Goal: Transaction & Acquisition: Obtain resource

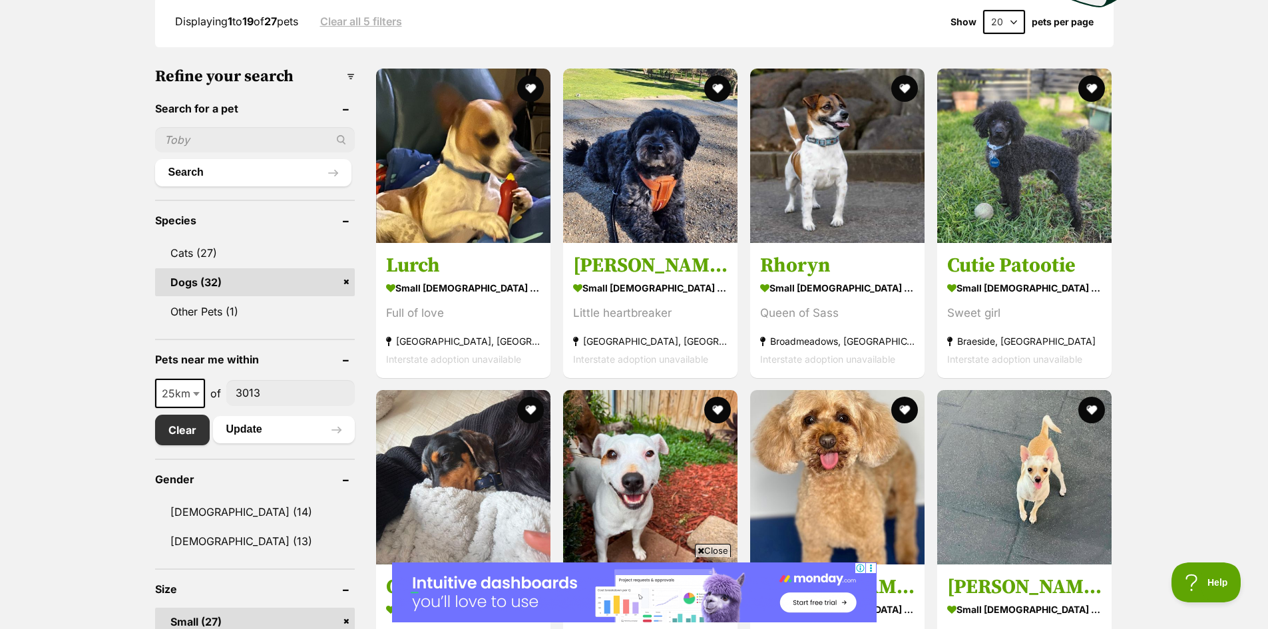
scroll to position [554, 0]
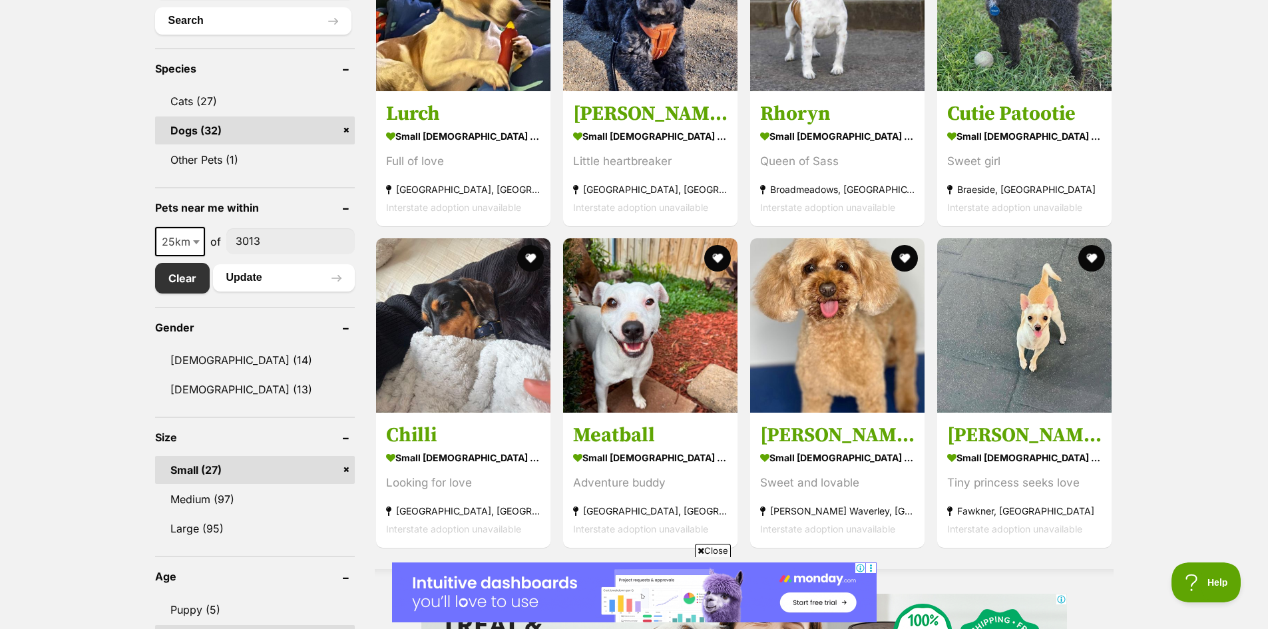
drag, startPoint x: 177, startPoint y: 116, endPoint x: 170, endPoint y: 264, distance: 147.9
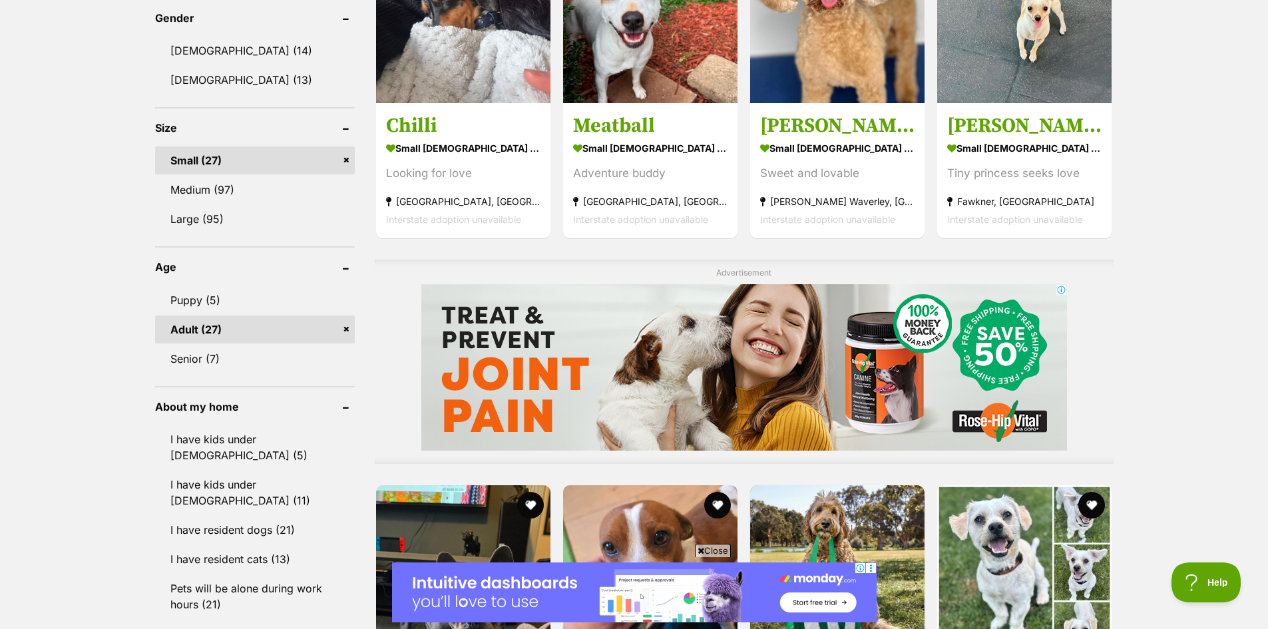
scroll to position [888, 0]
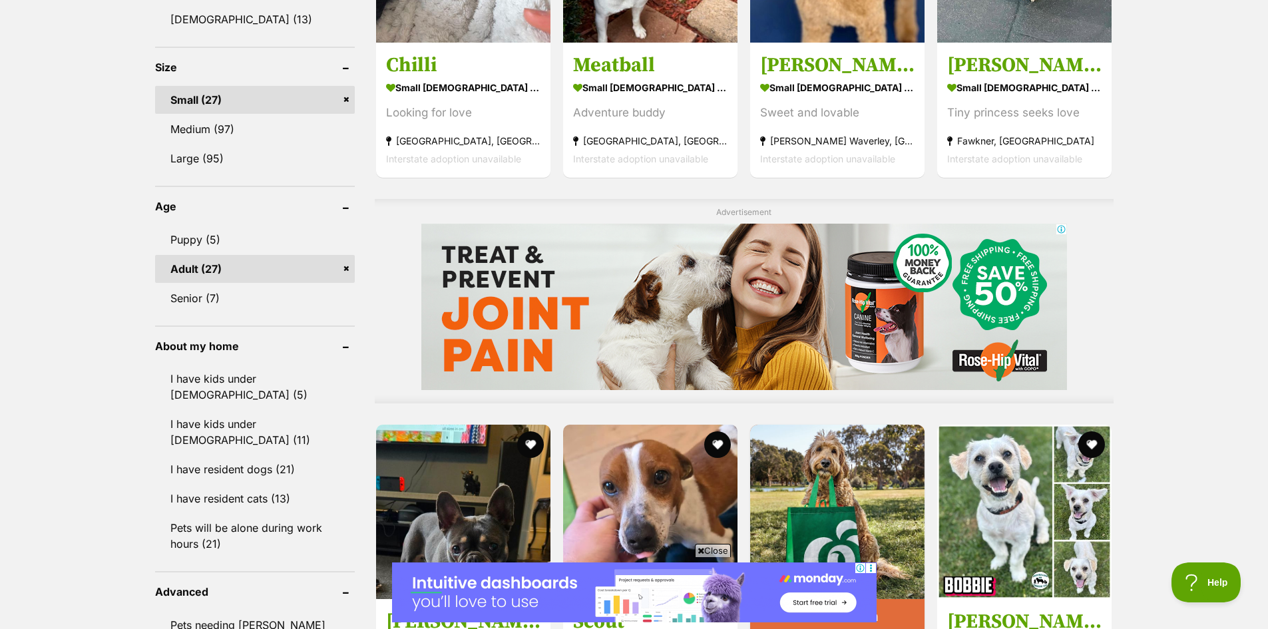
click at [202, 223] on ul "Puppy (5) Adult (27) Senior (7)" at bounding box center [255, 262] width 200 height 99
click at [202, 248] on link "Puppy (5)" at bounding box center [255, 240] width 200 height 28
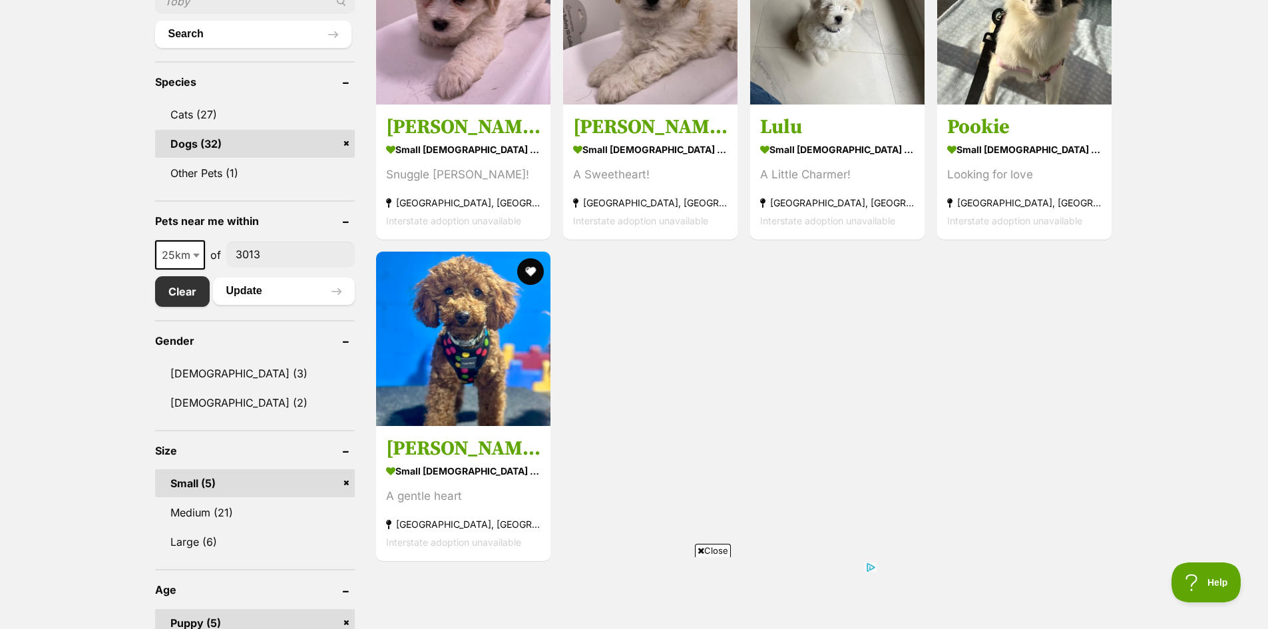
drag, startPoint x: 73, startPoint y: 222, endPoint x: 73, endPoint y: 308, distance: 86.5
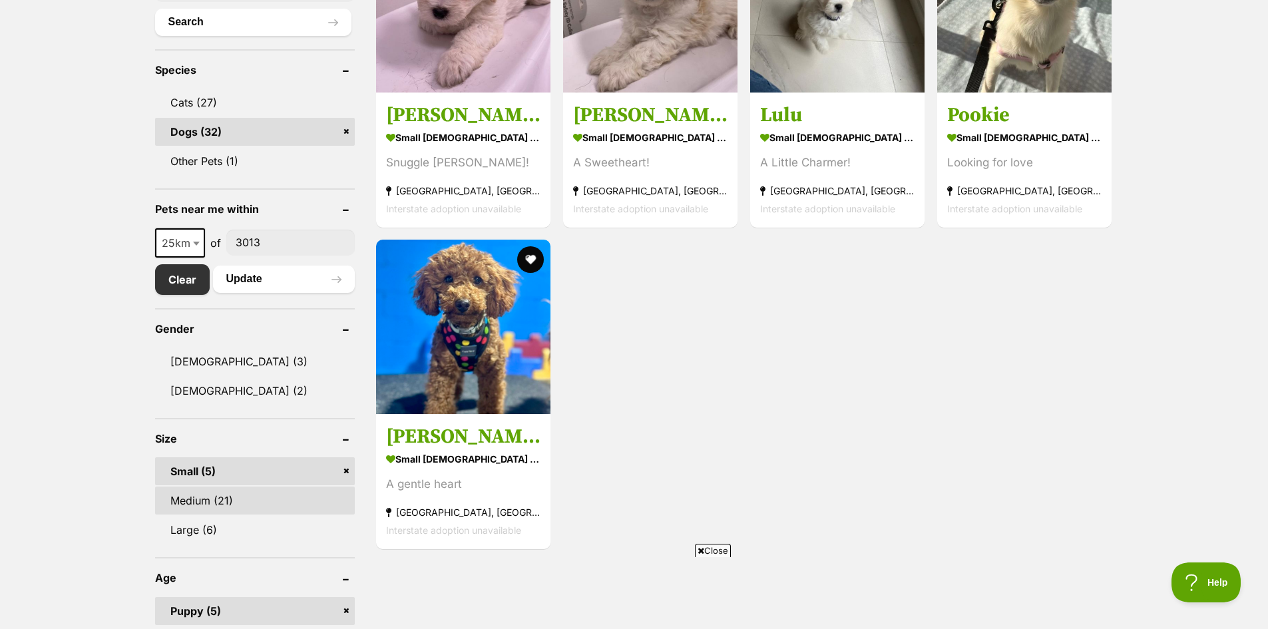
click at [192, 504] on link "Medium (21)" at bounding box center [255, 500] width 200 height 28
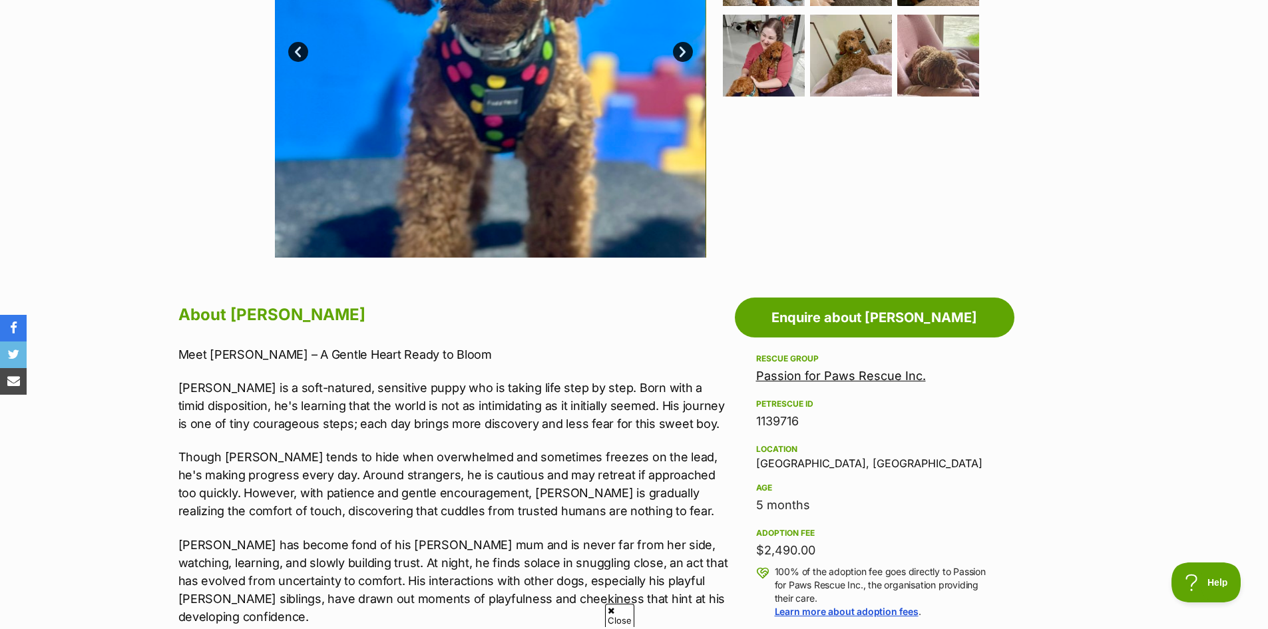
drag, startPoint x: 149, startPoint y: 249, endPoint x: 172, endPoint y: 275, distance: 34.9
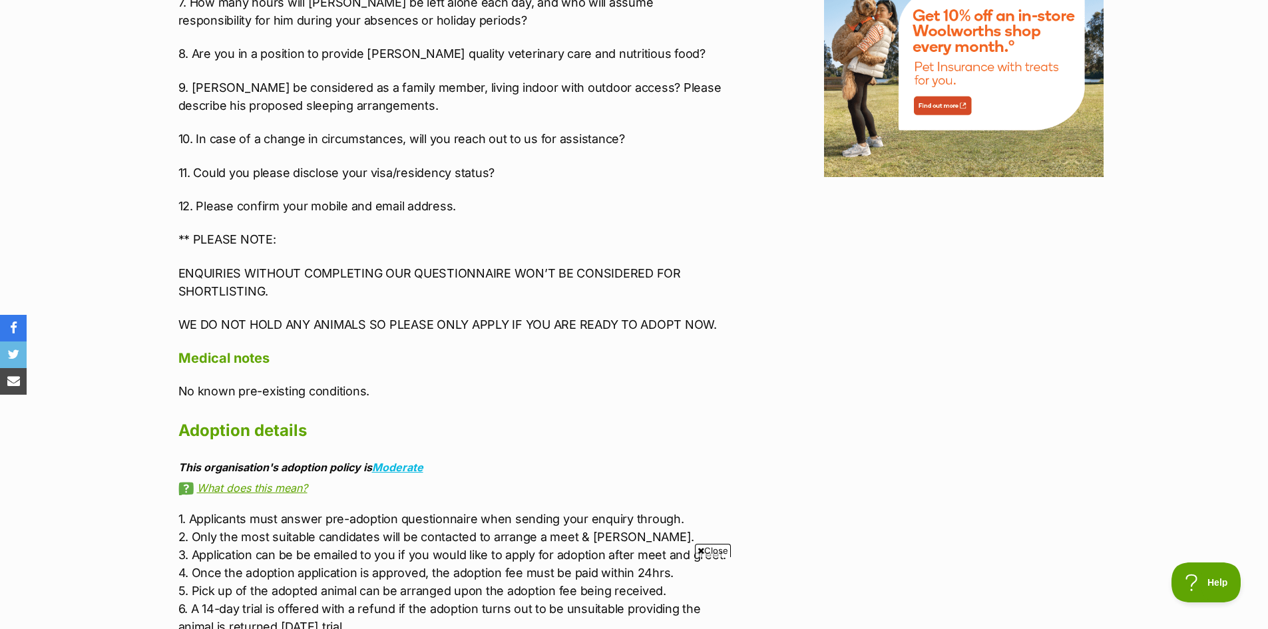
drag, startPoint x: 400, startPoint y: 166, endPoint x: 397, endPoint y: 154, distance: 12.3
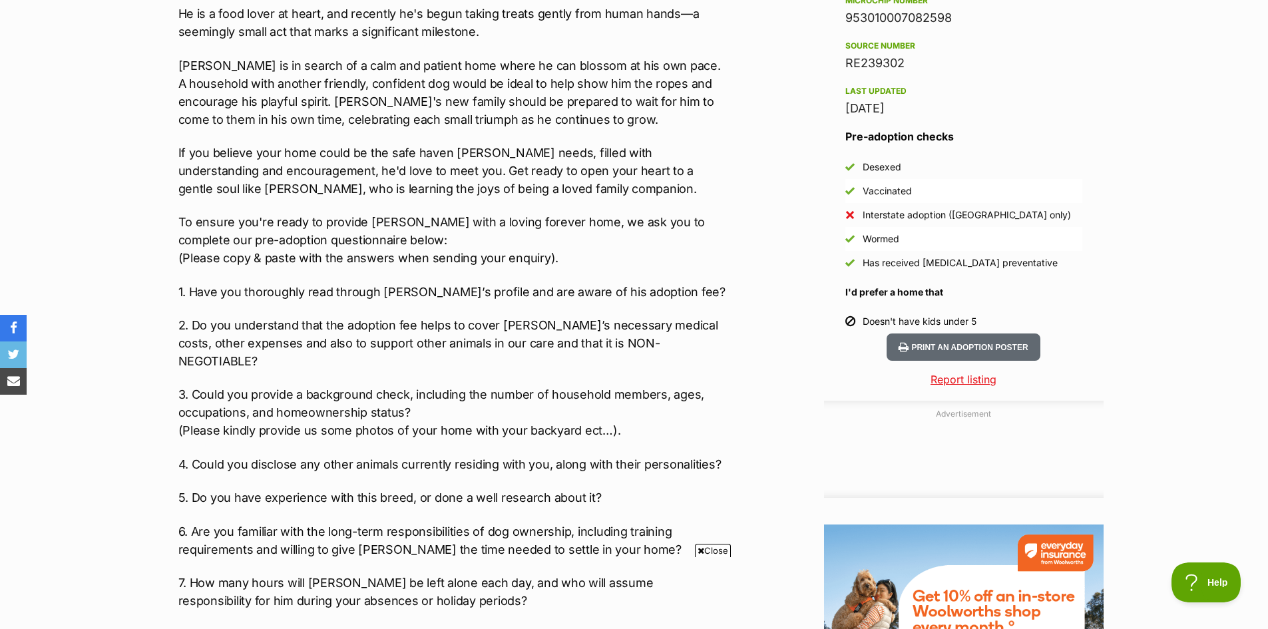
drag, startPoint x: 366, startPoint y: 301, endPoint x: 337, endPoint y: 178, distance: 125.7
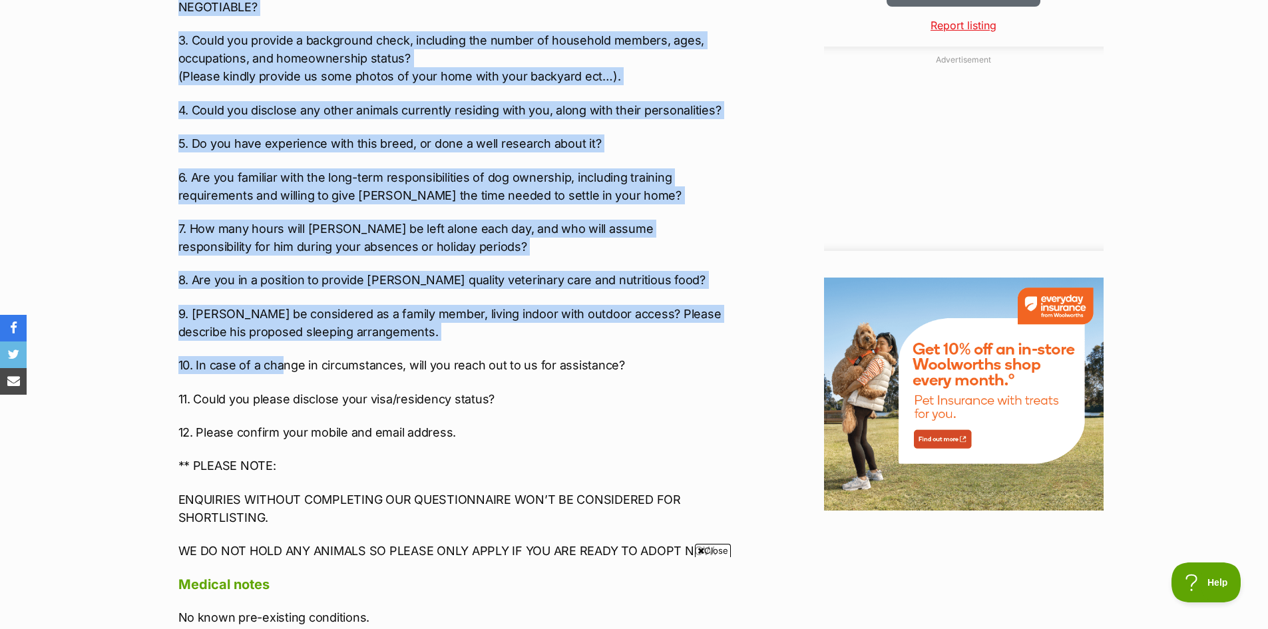
scroll to position [1449, 0]
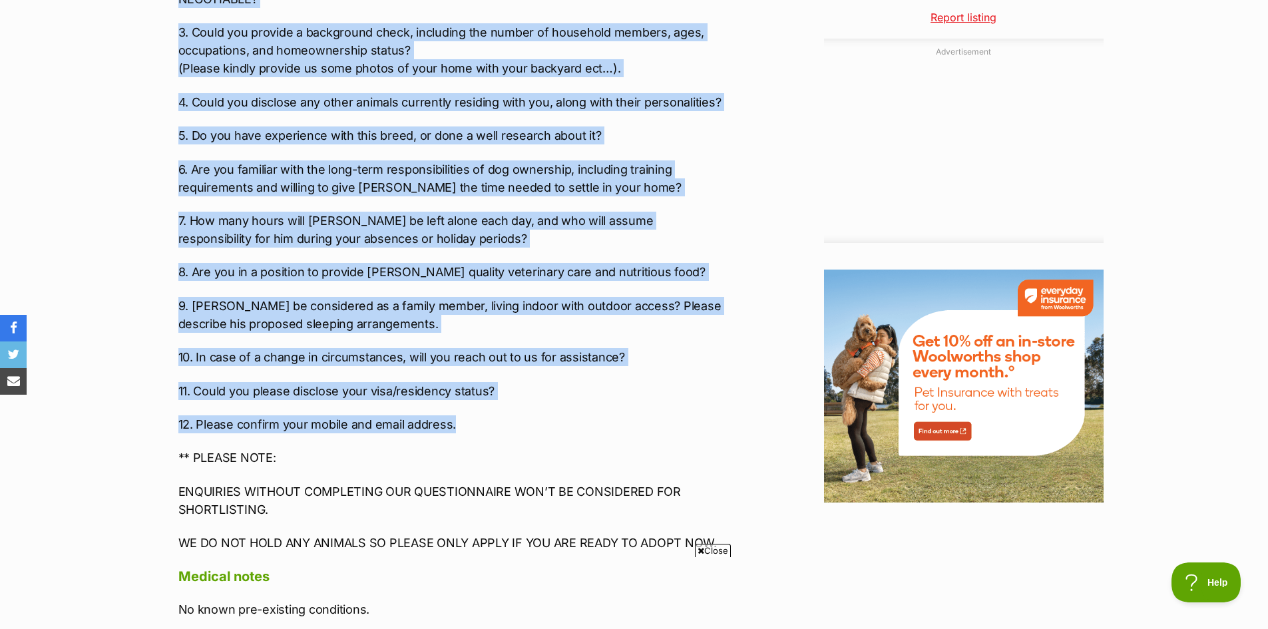
drag, startPoint x: 184, startPoint y: 315, endPoint x: 474, endPoint y: 385, distance: 298.6
click at [471, 395] on div "About Rhett Meet Rhett – A Gentle Heart Ready to Bloom Rhett is a soft-natured,…" at bounding box center [446, 78] width 563 height 1552
copy div "1. Have you thoroughly read through Rhett’s profile and are aware of his adopti…"
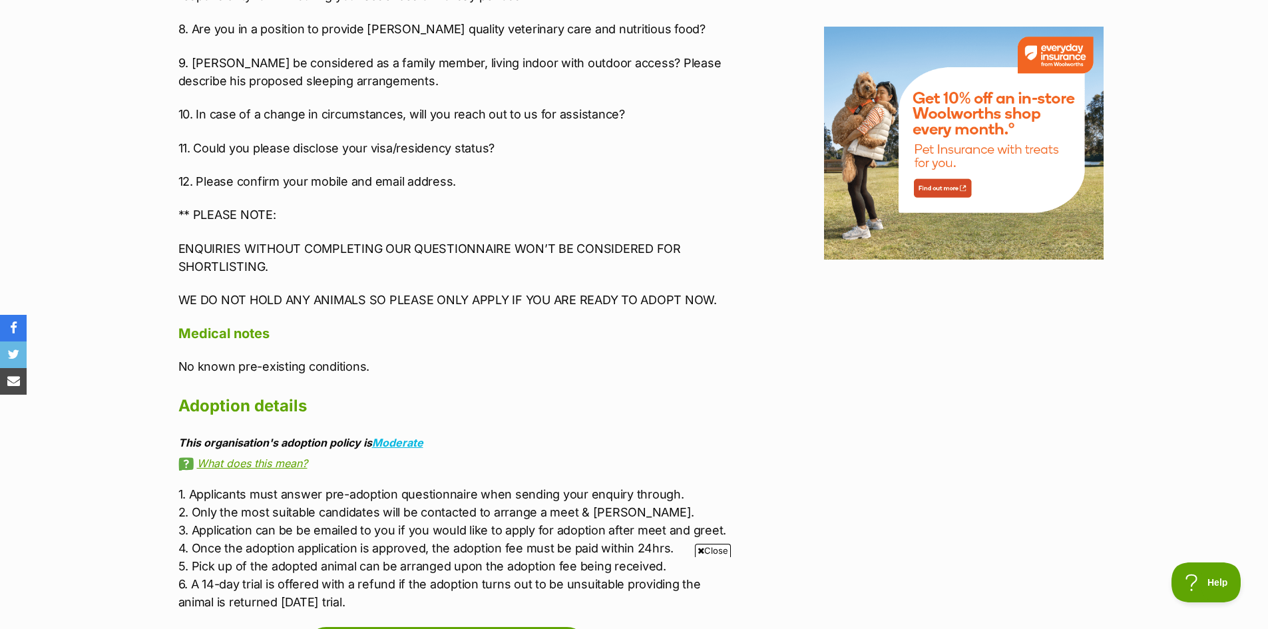
drag, startPoint x: 534, startPoint y: 312, endPoint x: 542, endPoint y: 402, distance: 90.2
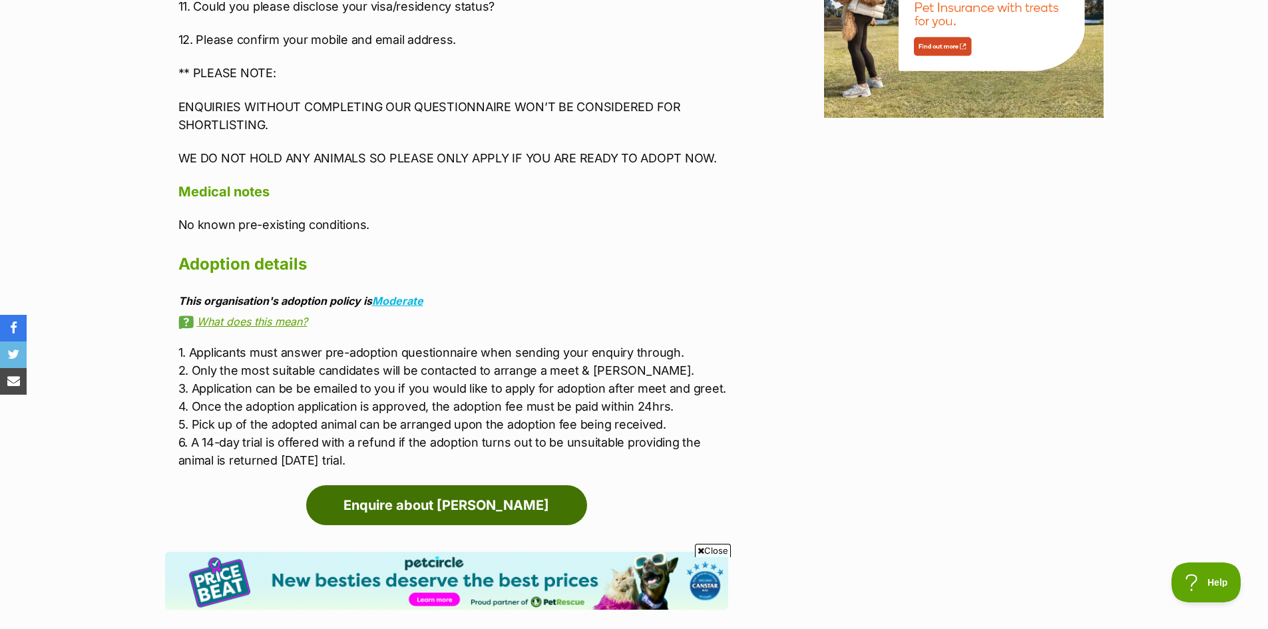
click at [496, 485] on link "Enquire about Rhett" at bounding box center [446, 505] width 281 height 40
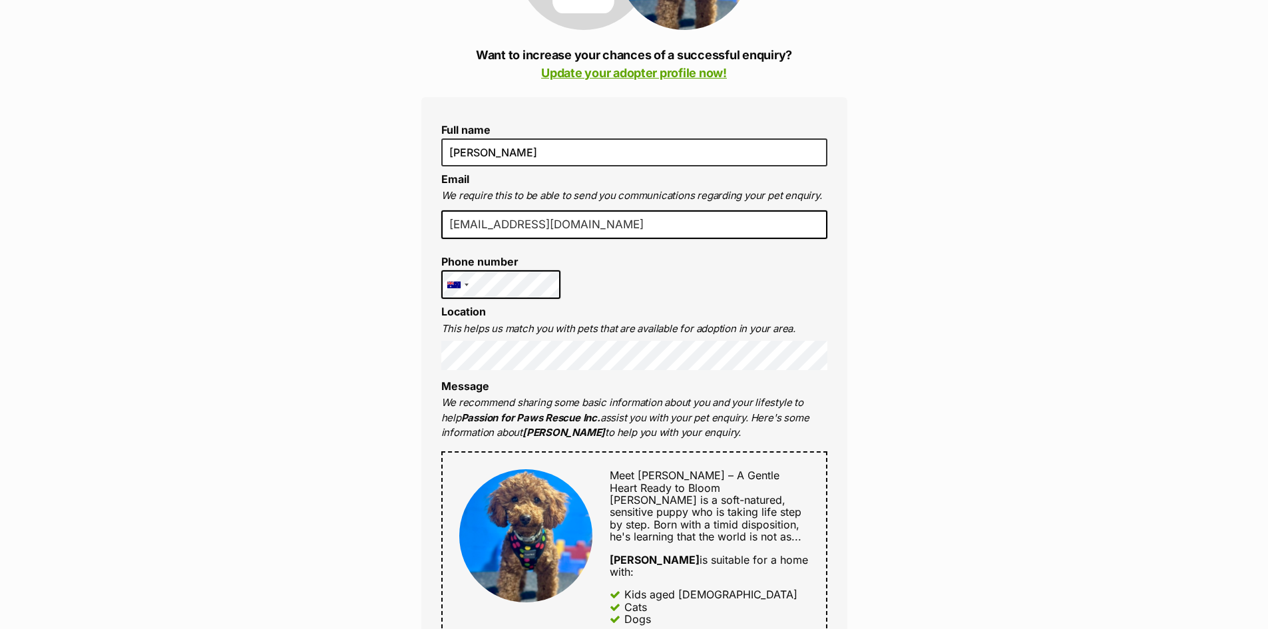
drag, startPoint x: 340, startPoint y: 282, endPoint x: 340, endPoint y: 325, distance: 43.3
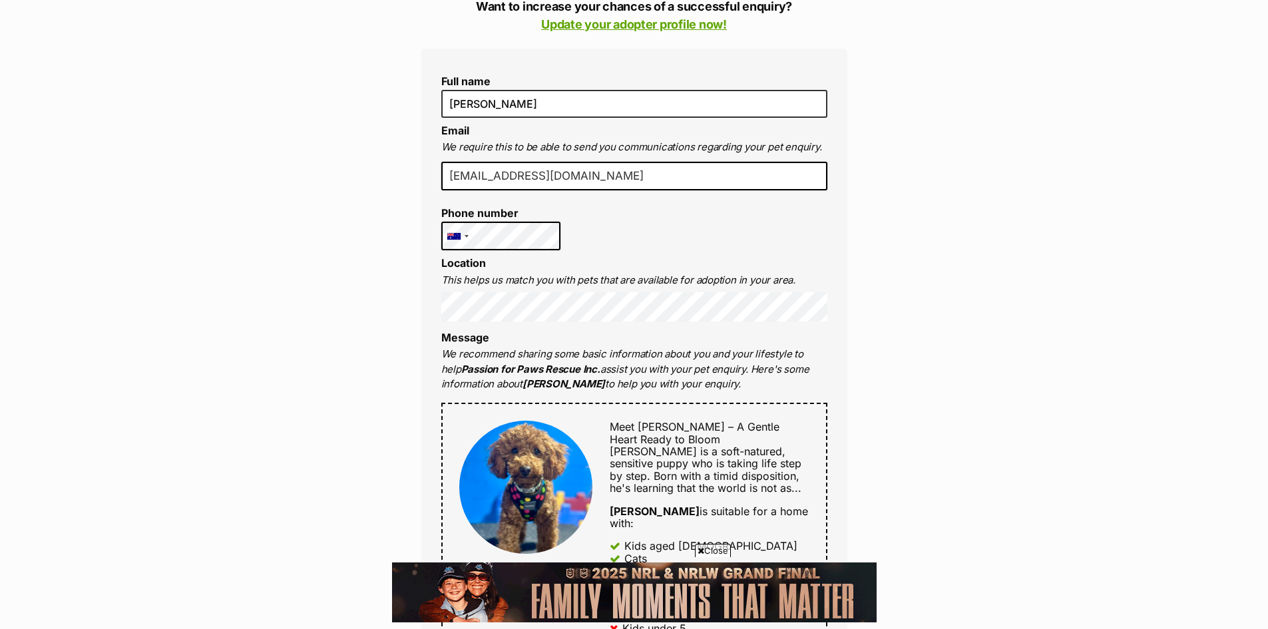
click at [587, 178] on input "ben.funny54@yahoo.com.au" at bounding box center [634, 176] width 386 height 29
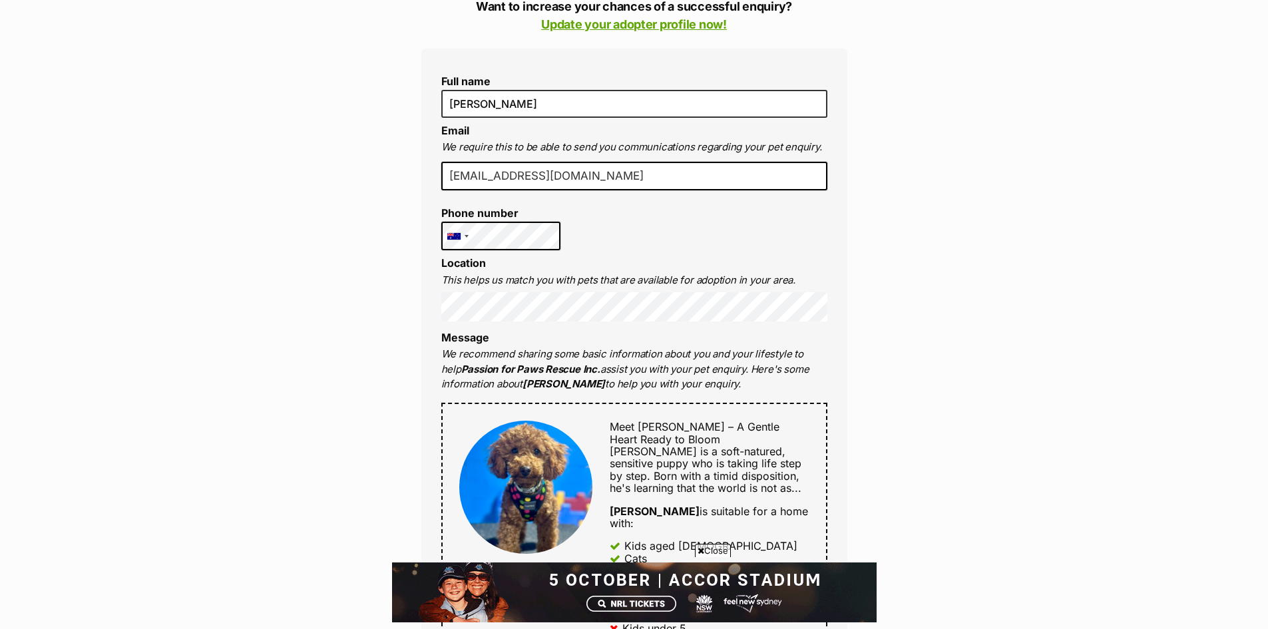
drag, startPoint x: 625, startPoint y: 178, endPoint x: 375, endPoint y: 183, distance: 249.6
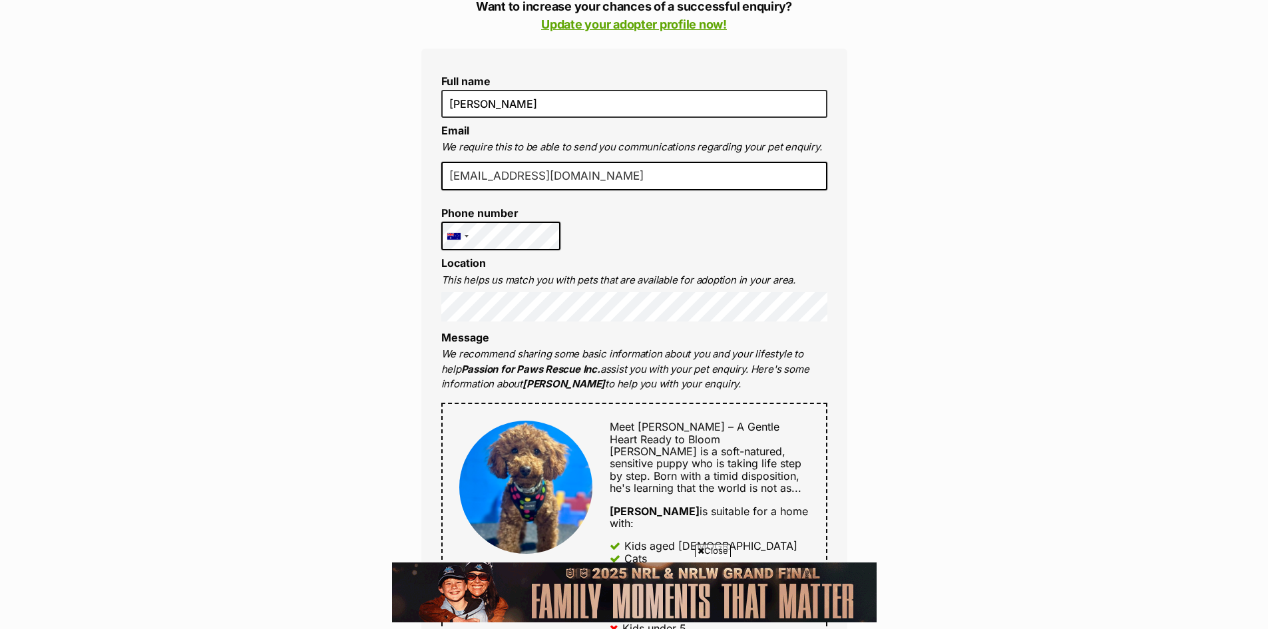
click at [375, 183] on div "Enquire about Rhett Want to increase your chances of a successful enquiry? Upda…" at bounding box center [634, 637] width 1268 height 1675
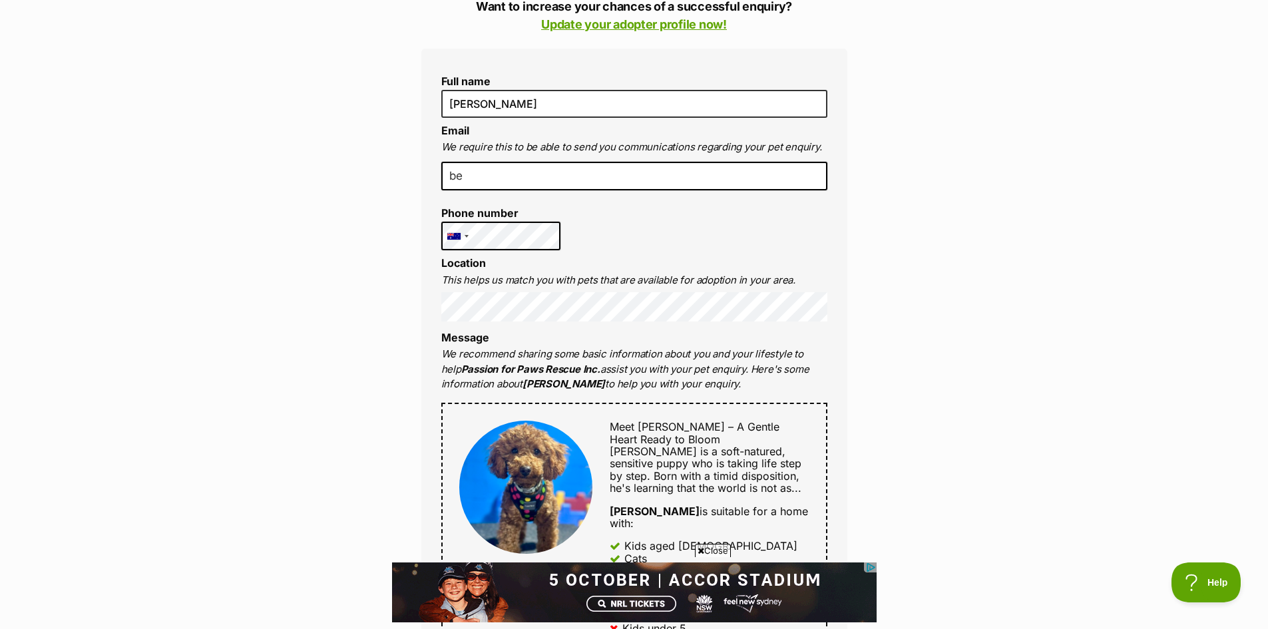
type input "be.jfusco@gmail.com"
click at [385, 192] on div "Enquire about Rhett Want to increase your chances of a successful enquiry? Upda…" at bounding box center [634, 638] width 1268 height 1676
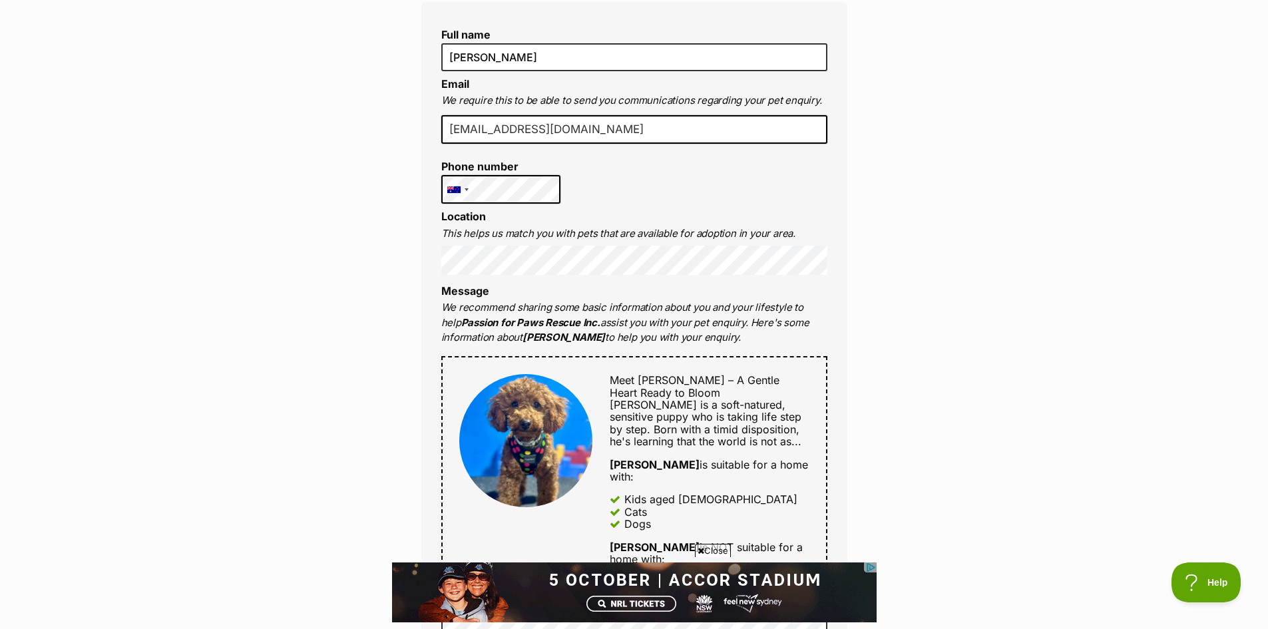
scroll to position [389, 0]
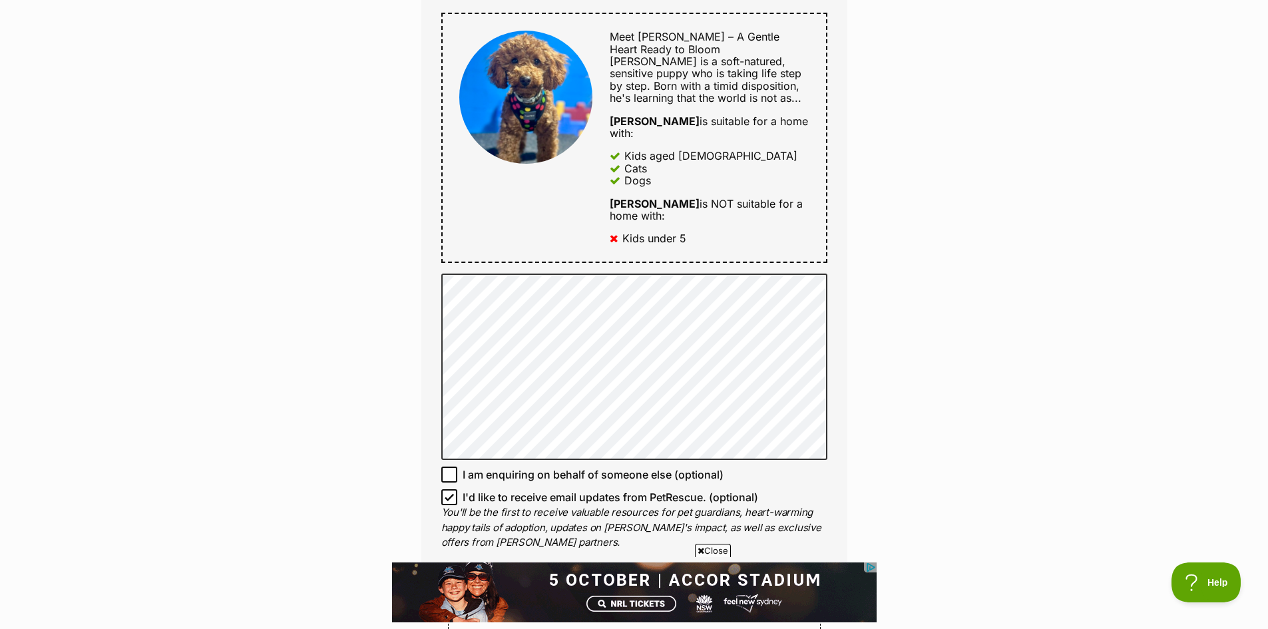
drag, startPoint x: 359, startPoint y: 150, endPoint x: 359, endPoint y: 266, distance: 116.4
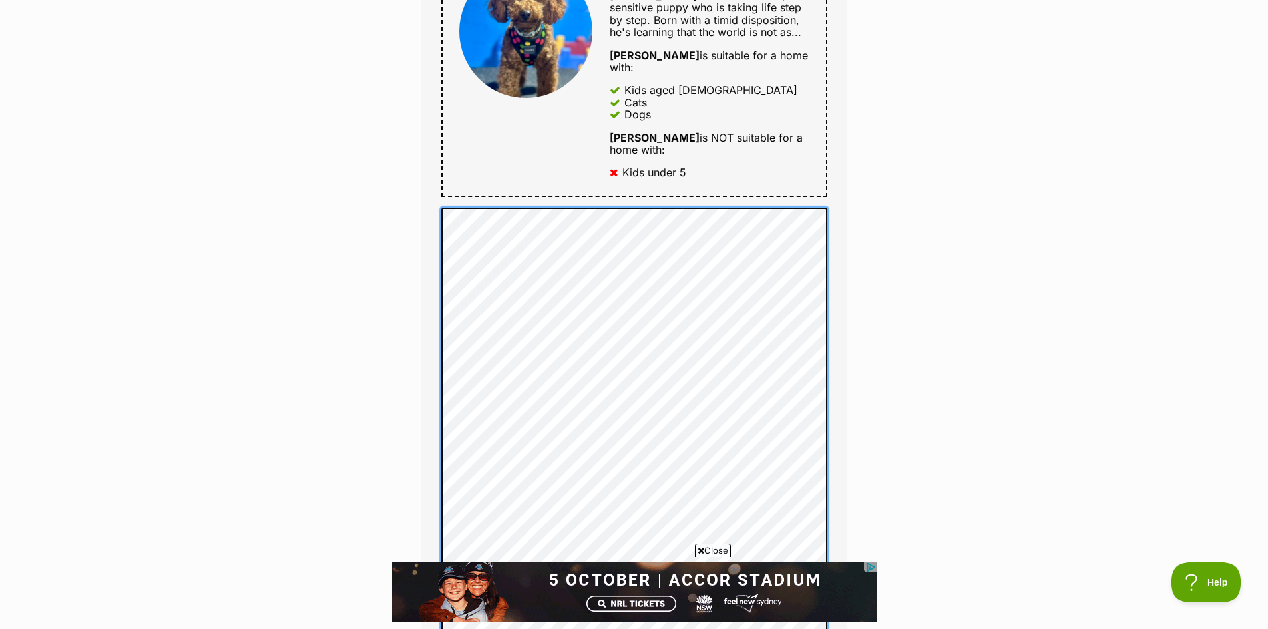
scroll to position [781, 0]
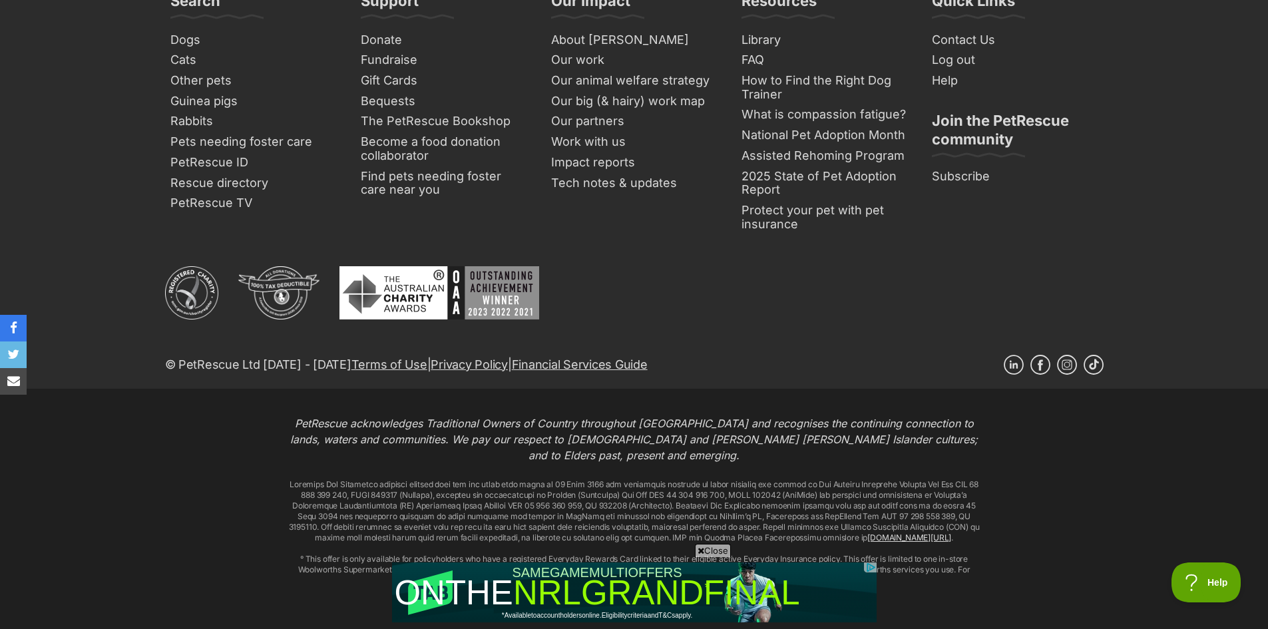
scroll to position [686, 0]
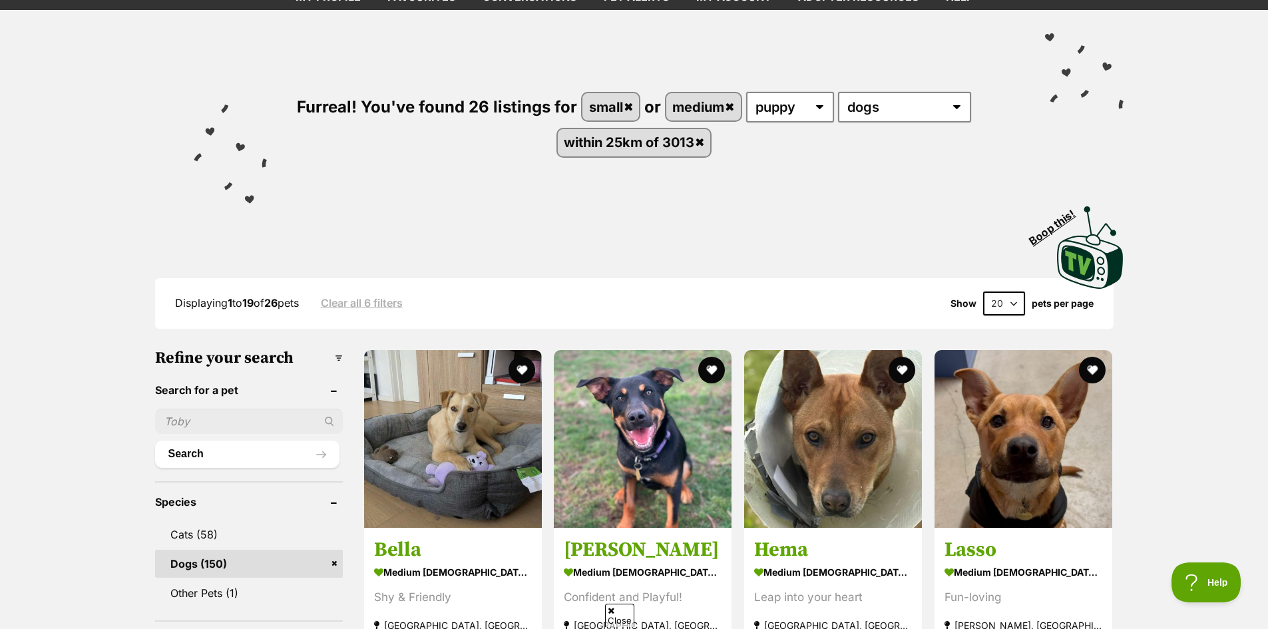
scroll to position [297, 0]
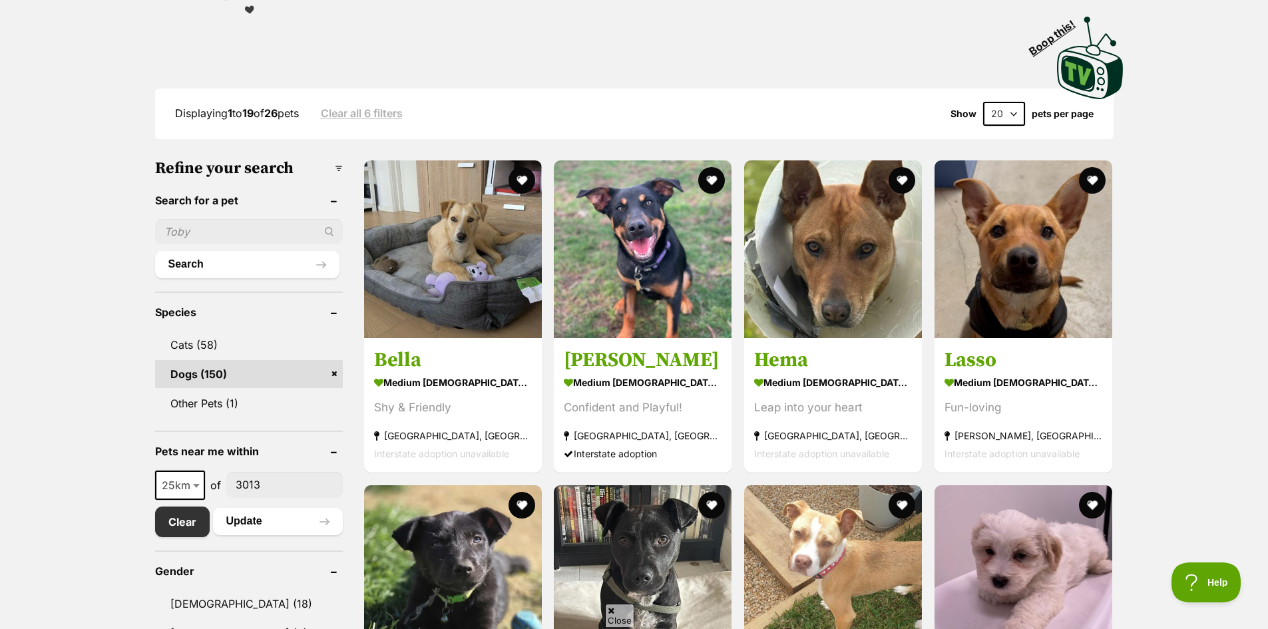
drag, startPoint x: 1119, startPoint y: 252, endPoint x: 1133, endPoint y: 363, distance: 111.9
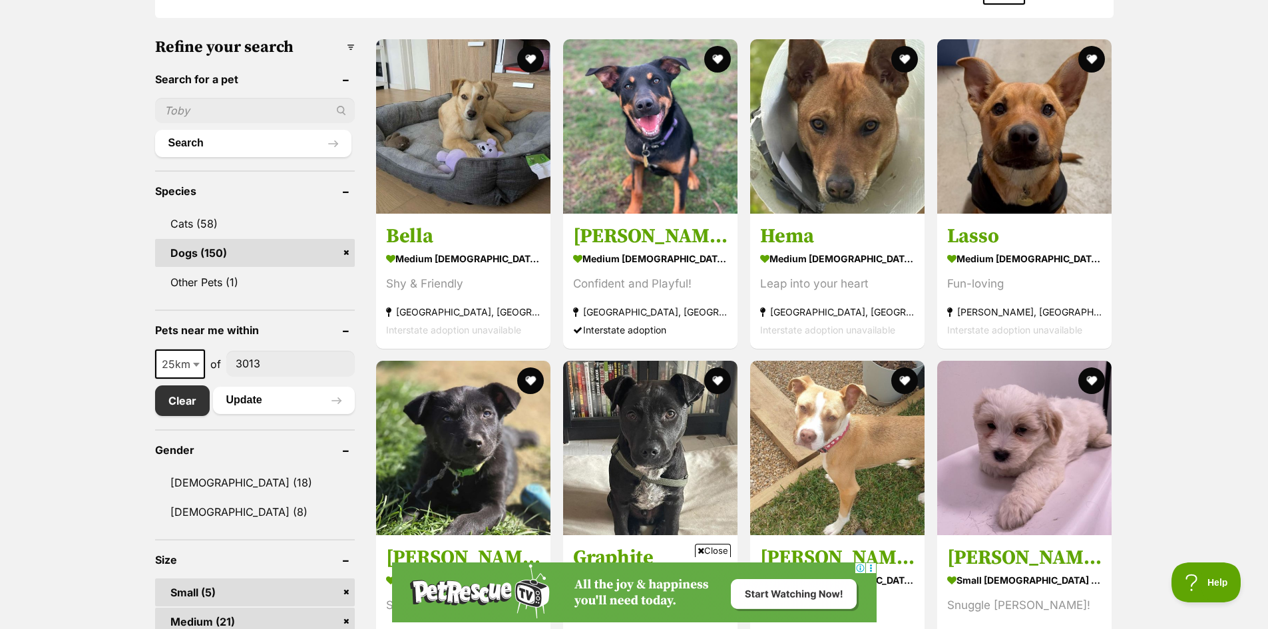
scroll to position [0, 0]
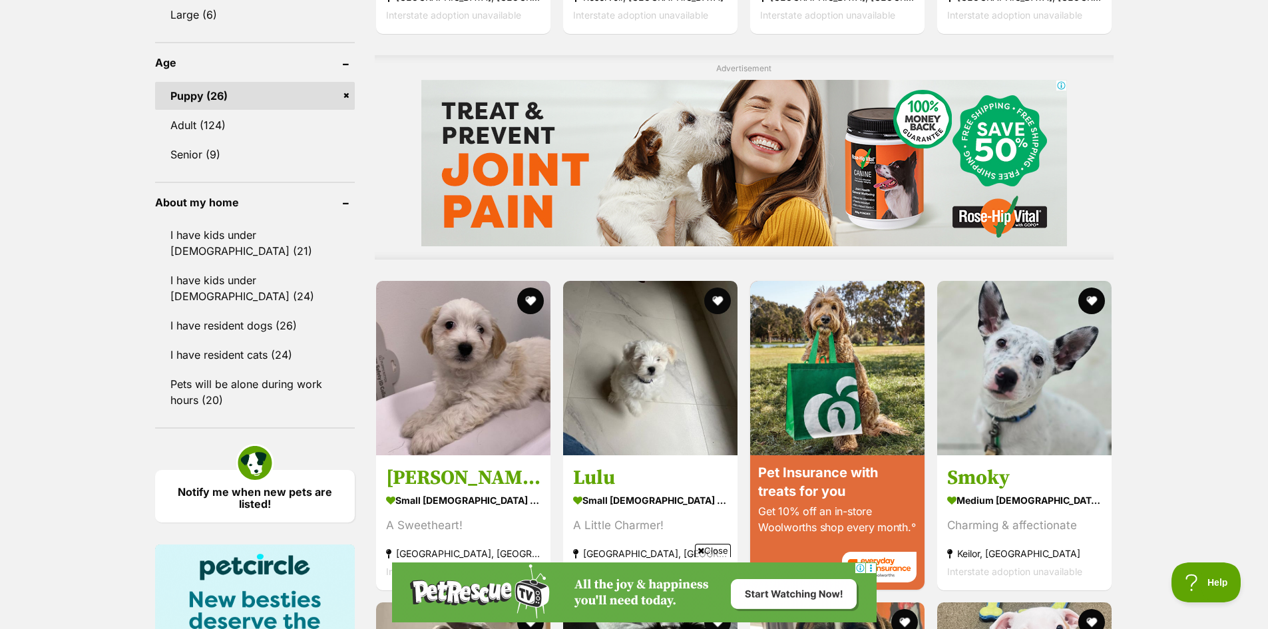
drag, startPoint x: 50, startPoint y: 308, endPoint x: 61, endPoint y: 379, distance: 71.3
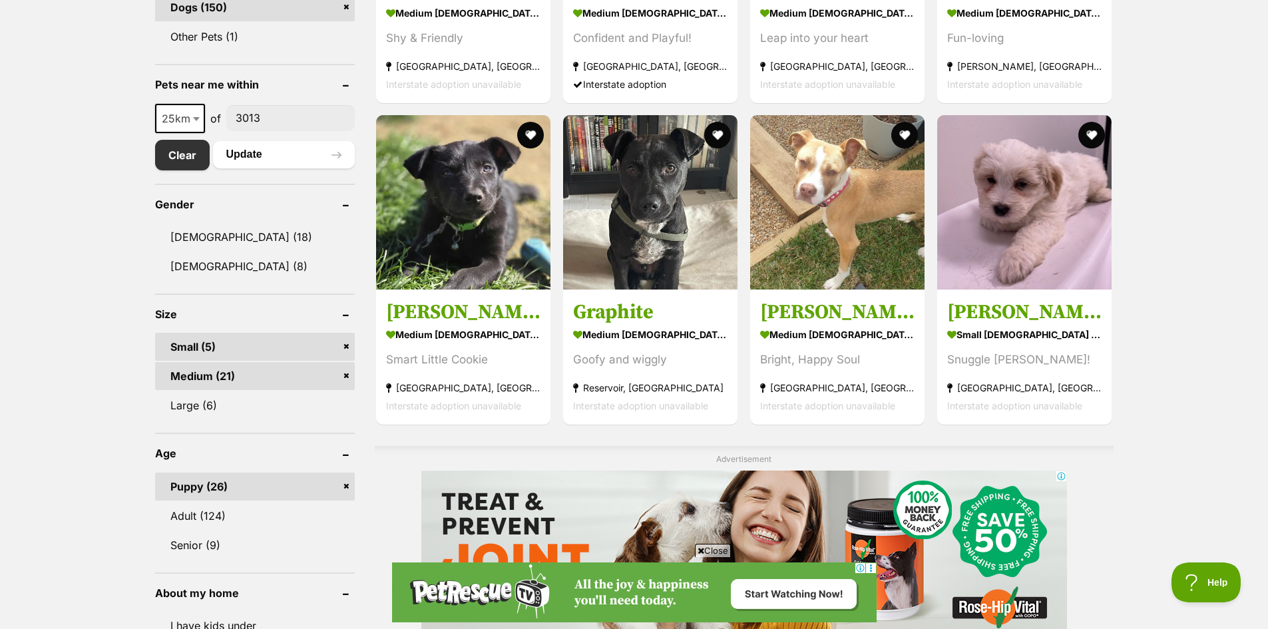
drag, startPoint x: 61, startPoint y: 378, endPoint x: 66, endPoint y: 242, distance: 135.8
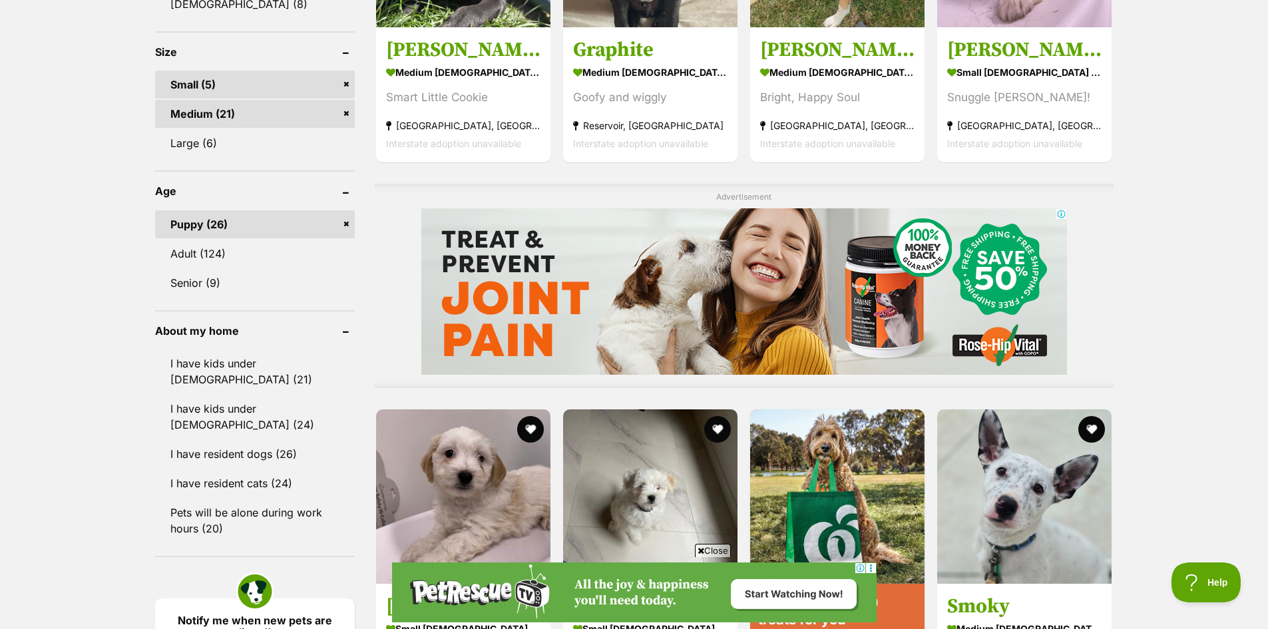
scroll to position [868, 0]
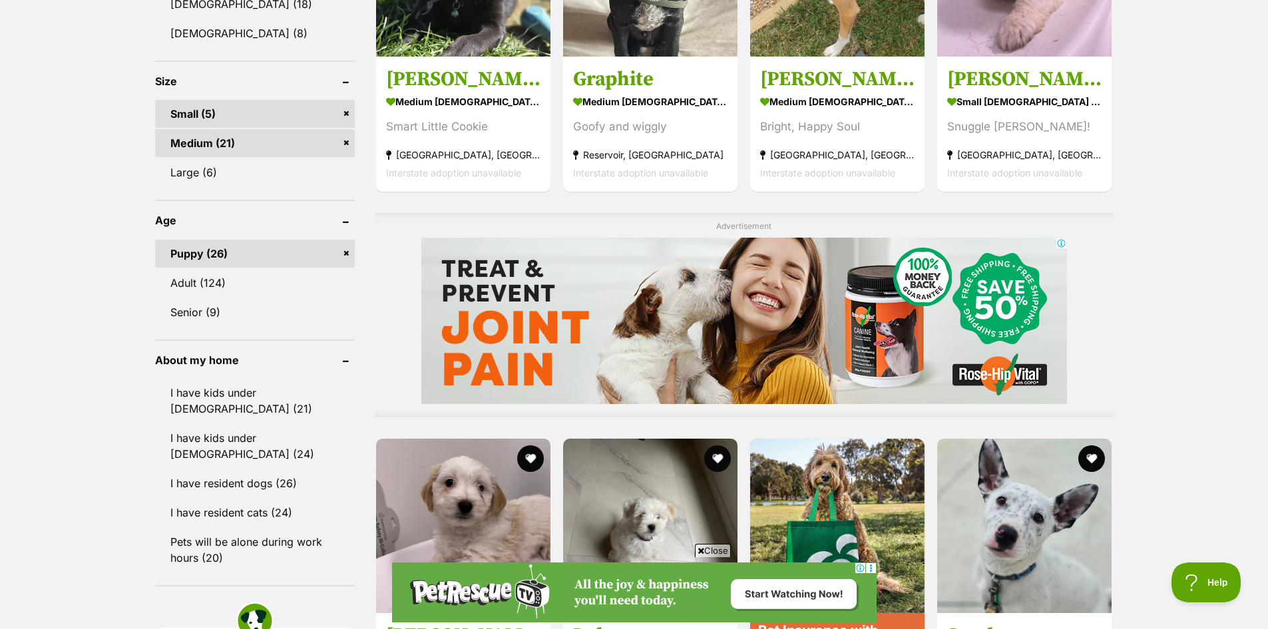
drag, startPoint x: 89, startPoint y: 221, endPoint x: 89, endPoint y: 188, distance: 32.6
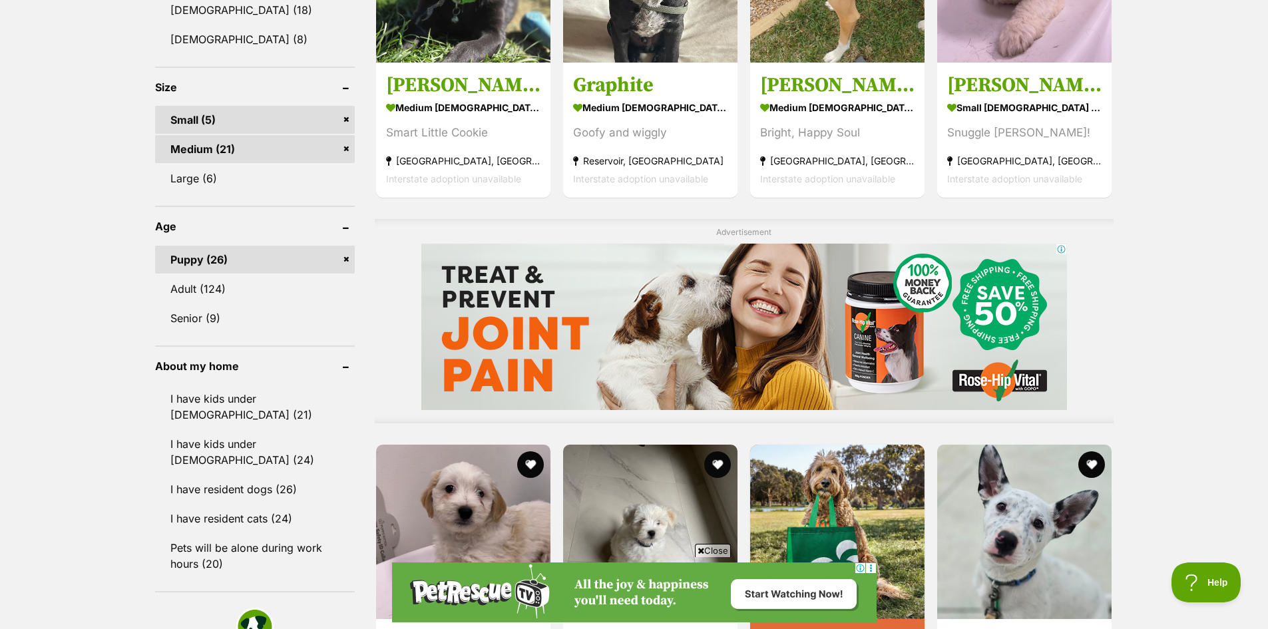
click at [230, 158] on link "Medium (21)" at bounding box center [255, 149] width 200 height 28
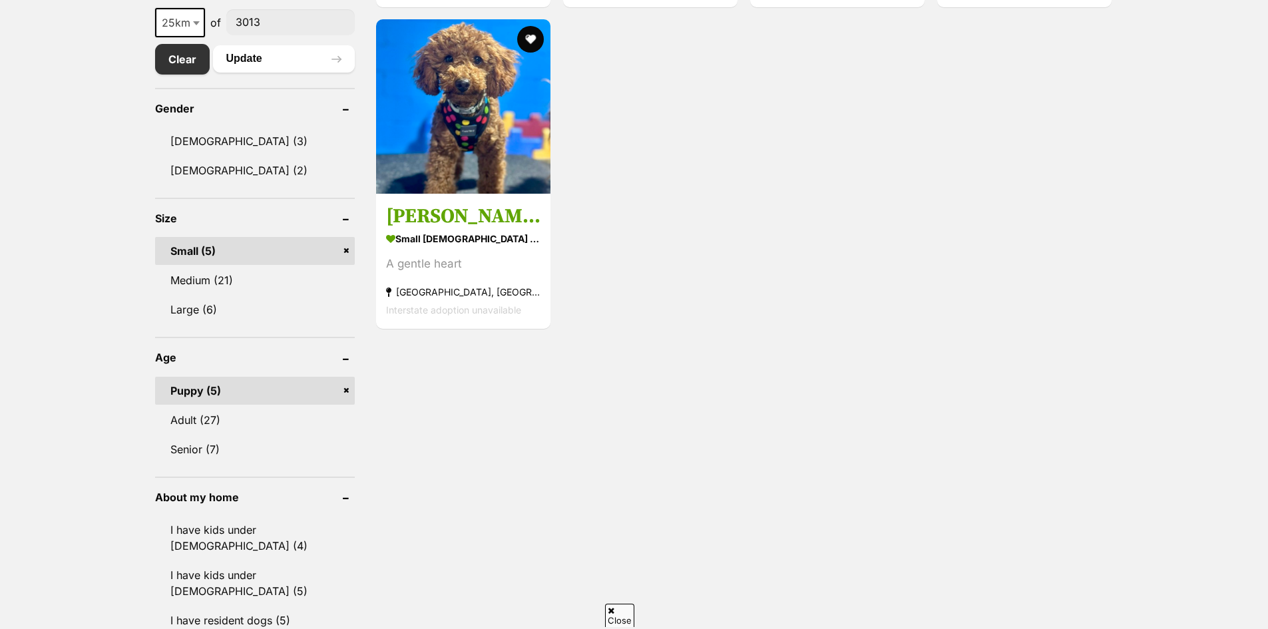
drag, startPoint x: 110, startPoint y: 177, endPoint x: 102, endPoint y: 330, distance: 153.3
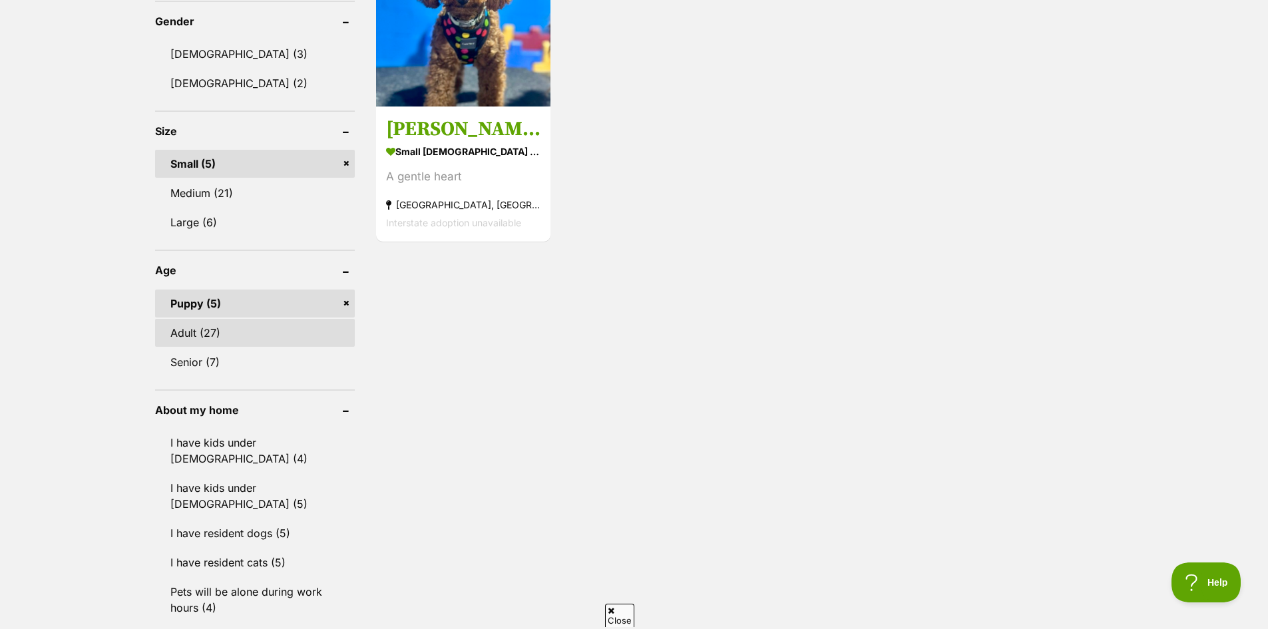
click at [205, 341] on link "Adult (27)" at bounding box center [255, 333] width 200 height 28
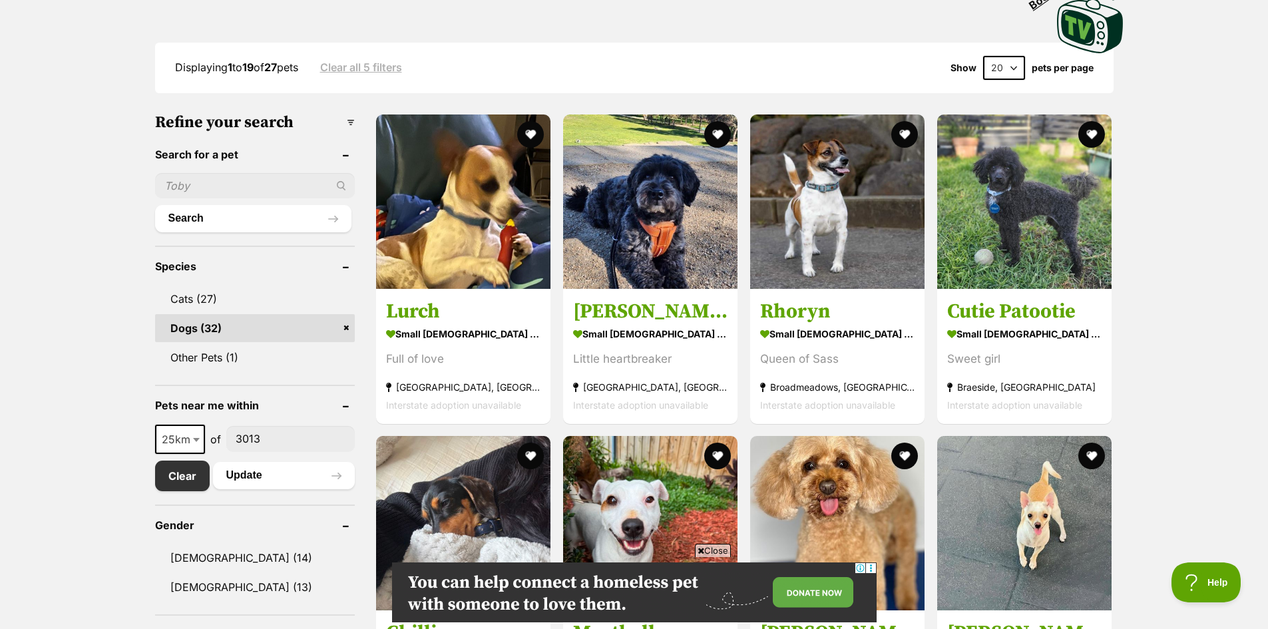
scroll to position [309, 0]
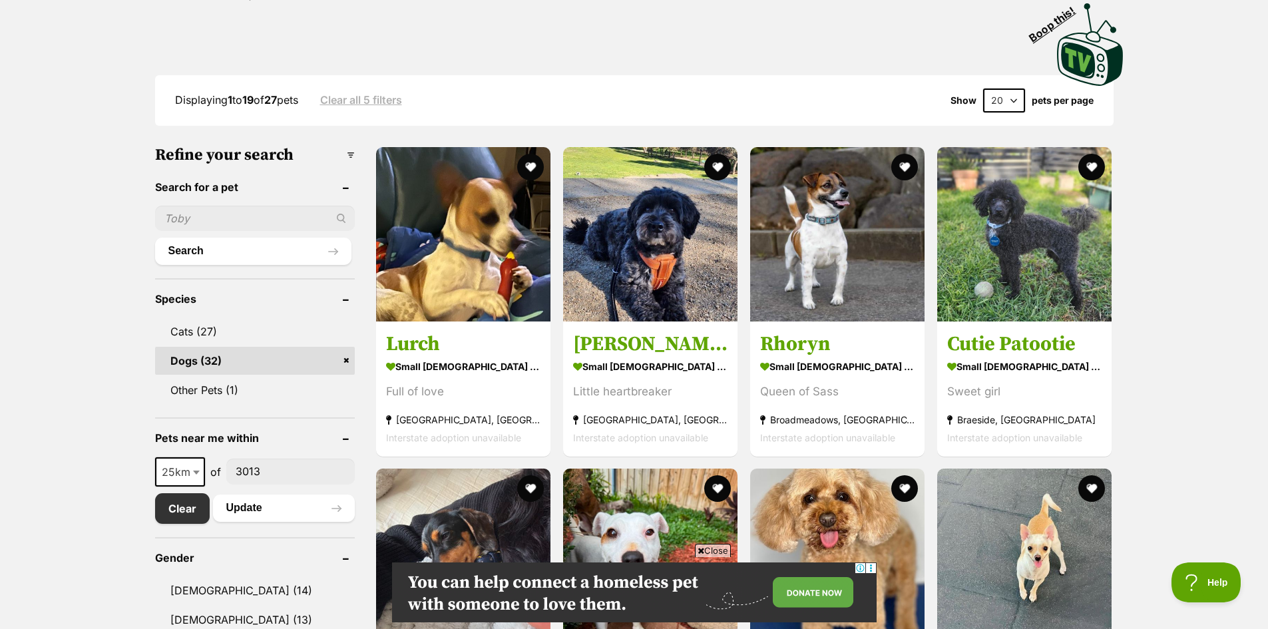
drag, startPoint x: 1210, startPoint y: 269, endPoint x: 1190, endPoint y: 240, distance: 35.4
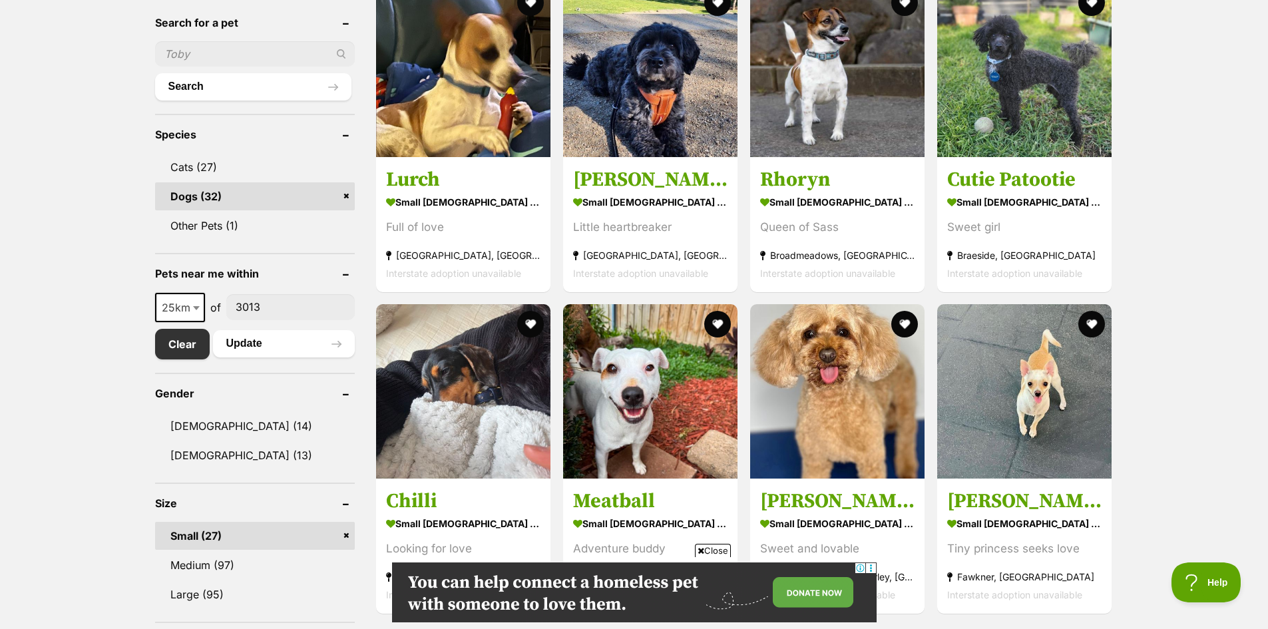
drag, startPoint x: 1190, startPoint y: 301, endPoint x: 1186, endPoint y: 345, distance: 44.7
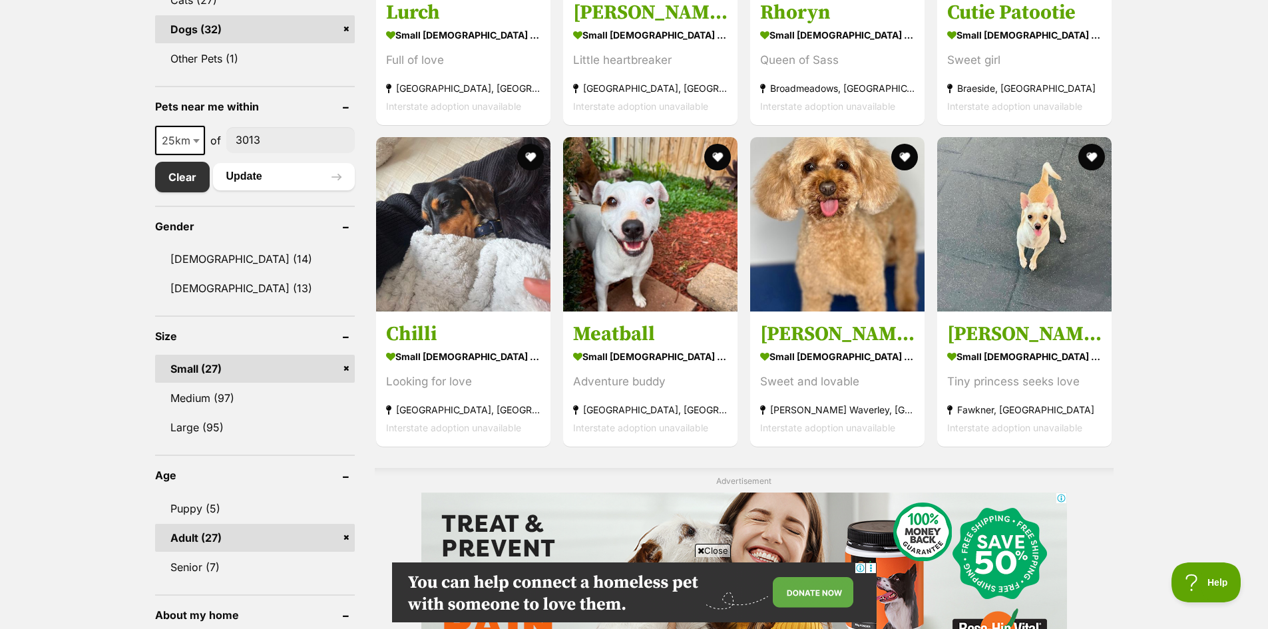
drag, startPoint x: 1198, startPoint y: 216, endPoint x: 1200, endPoint y: 258, distance: 42.7
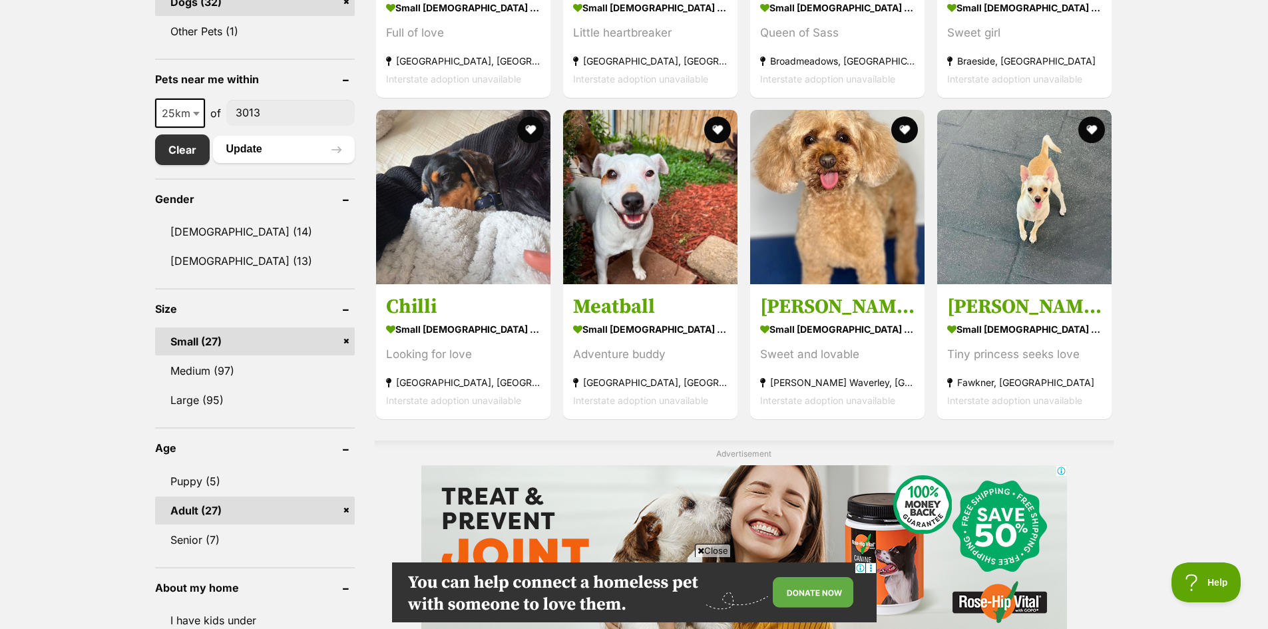
drag, startPoint x: 1145, startPoint y: 252, endPoint x: 1137, endPoint y: 309, distance: 57.1
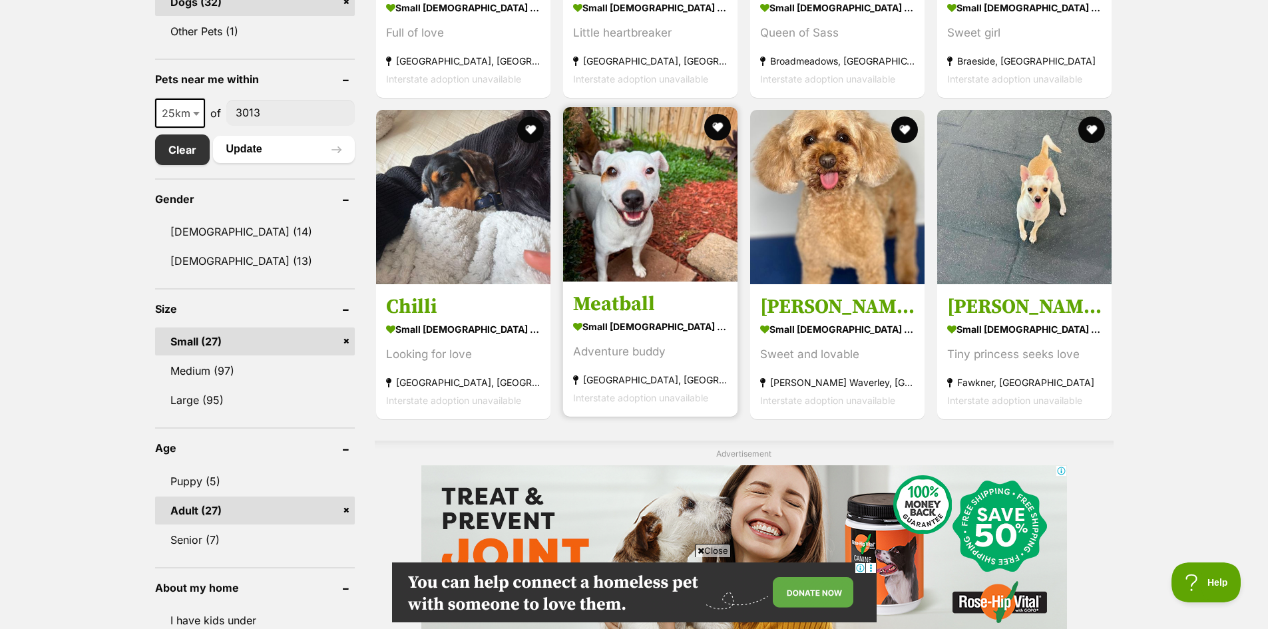
scroll to position [655, 0]
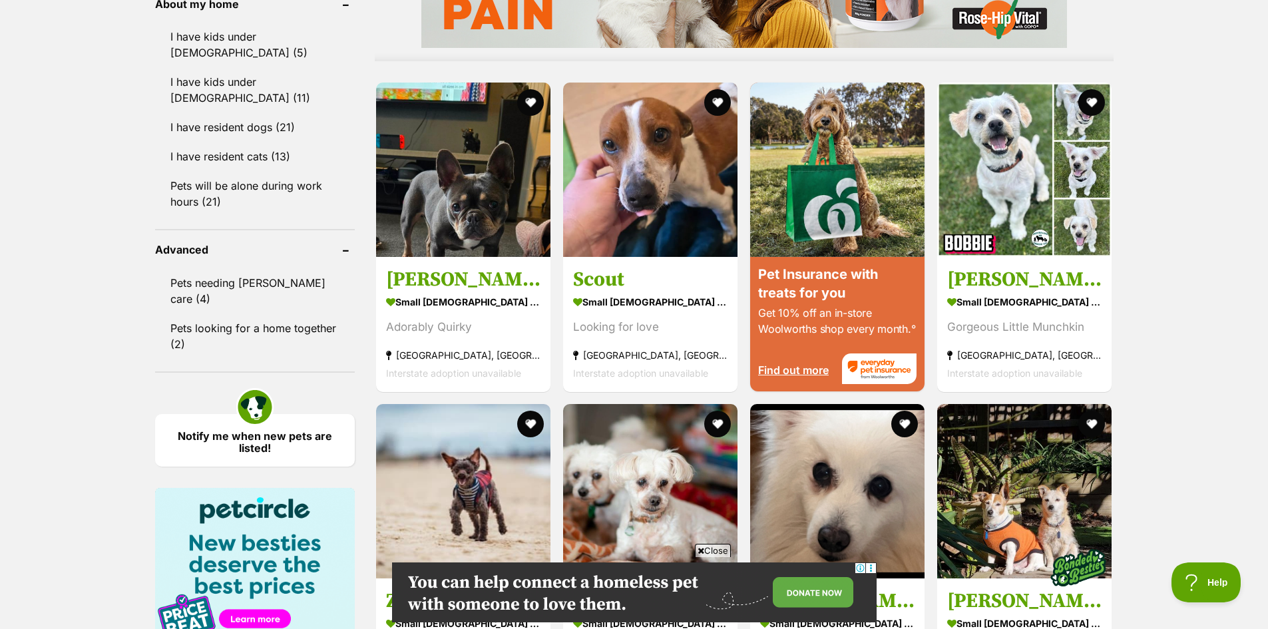
drag, startPoint x: 1215, startPoint y: 247, endPoint x: 1199, endPoint y: 310, distance: 65.2
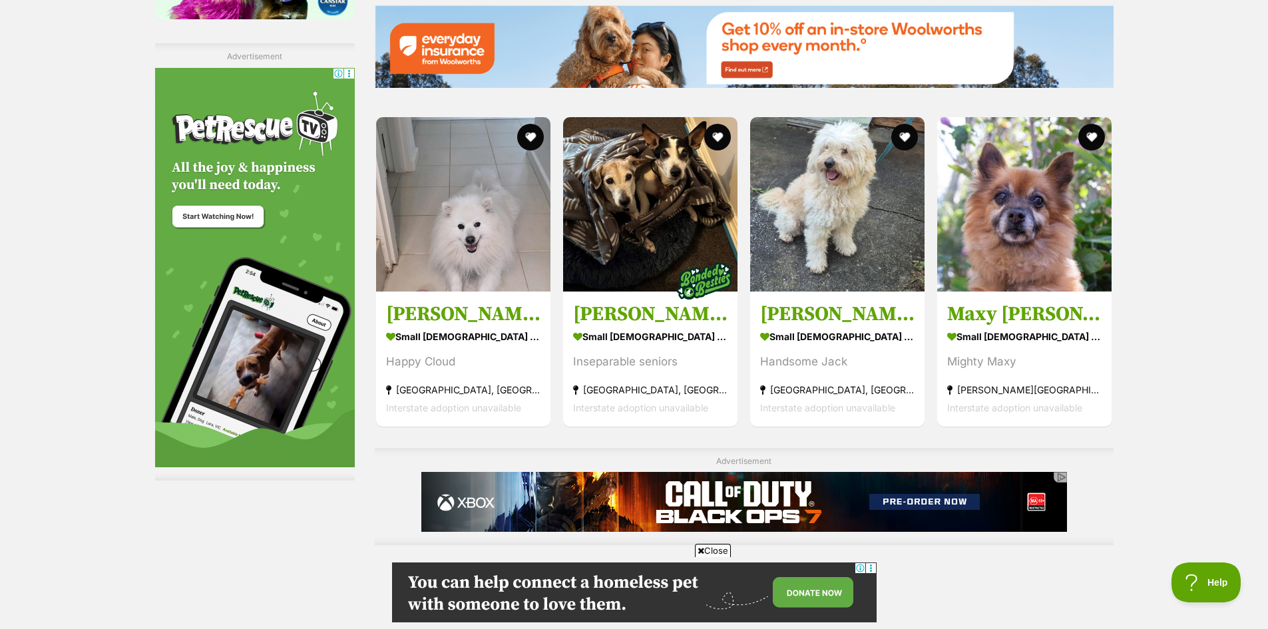
drag, startPoint x: 1172, startPoint y: 365, endPoint x: 1177, endPoint y: 385, distance: 20.7
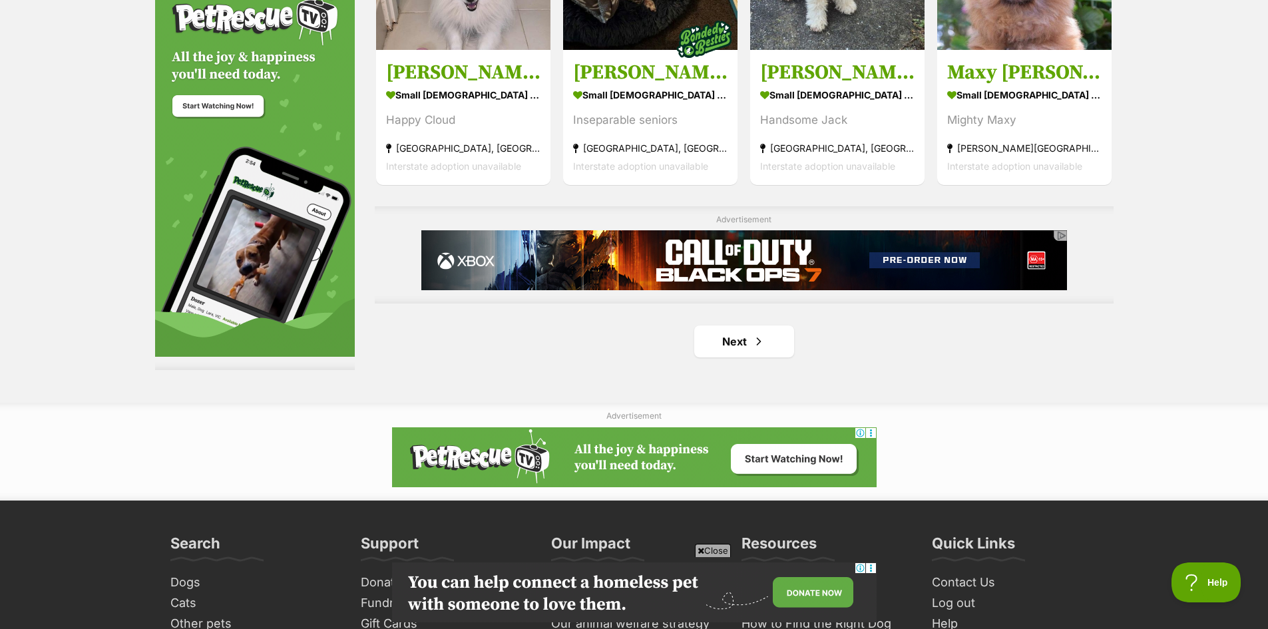
scroll to position [2406, 0]
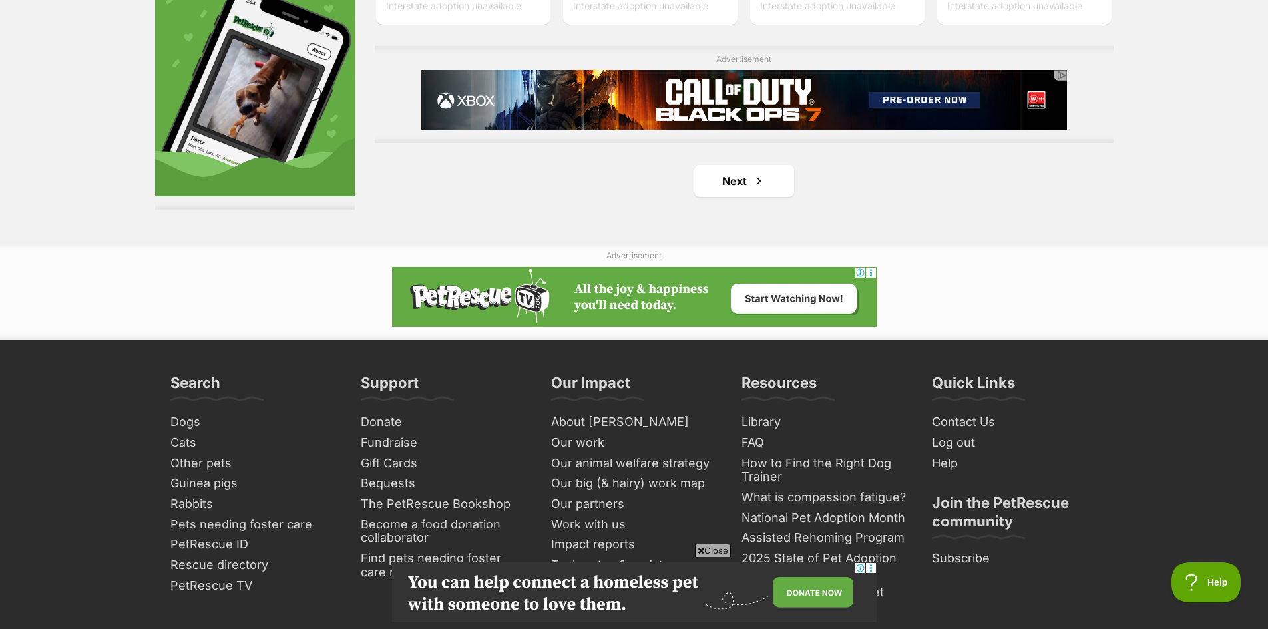
drag, startPoint x: 1177, startPoint y: 385, endPoint x: 1194, endPoint y: 484, distance: 100.5
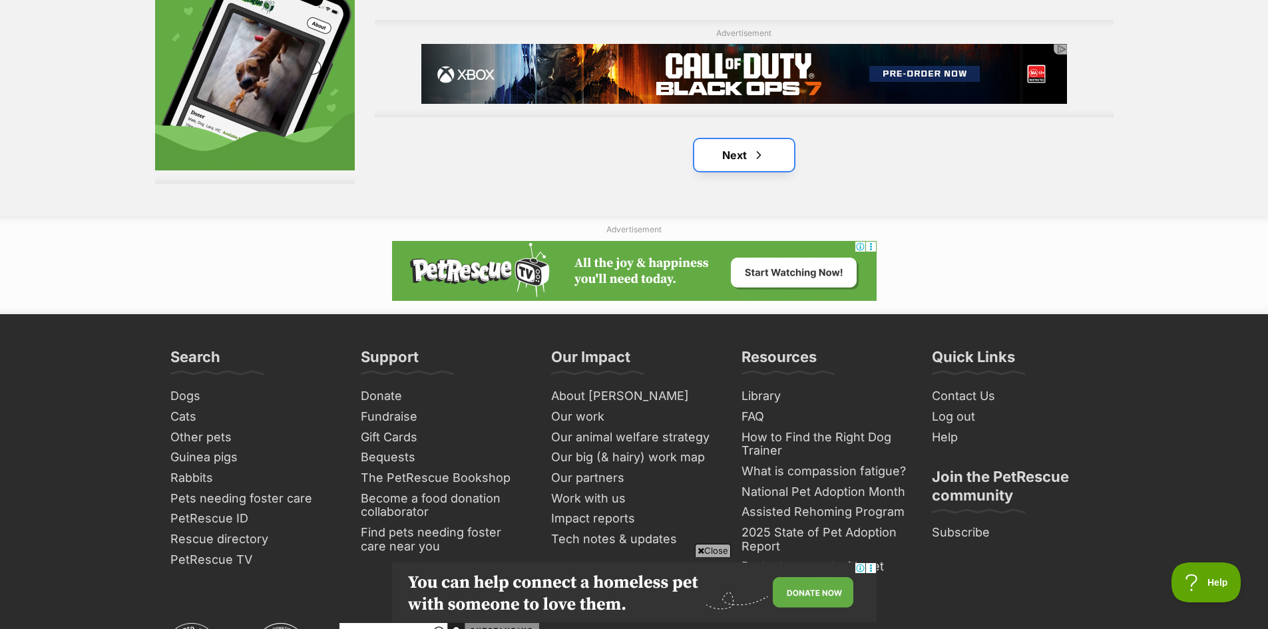
click at [742, 156] on link "Next" at bounding box center [744, 155] width 100 height 32
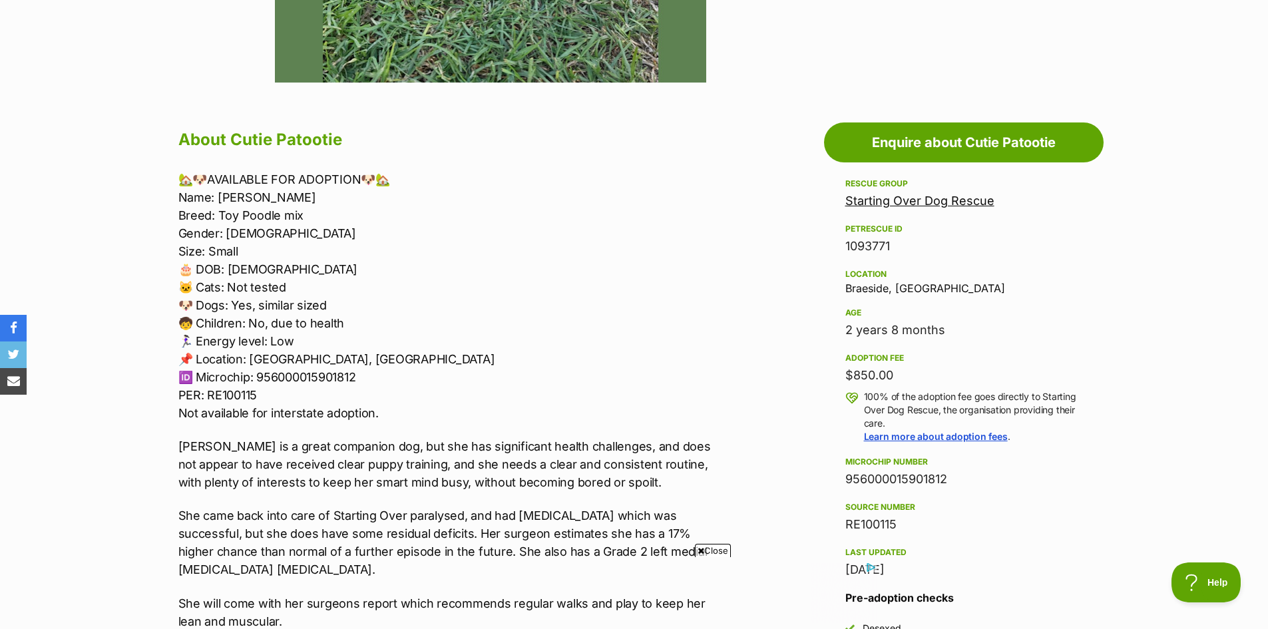
drag, startPoint x: 1229, startPoint y: 301, endPoint x: 1228, endPoint y: 333, distance: 32.6
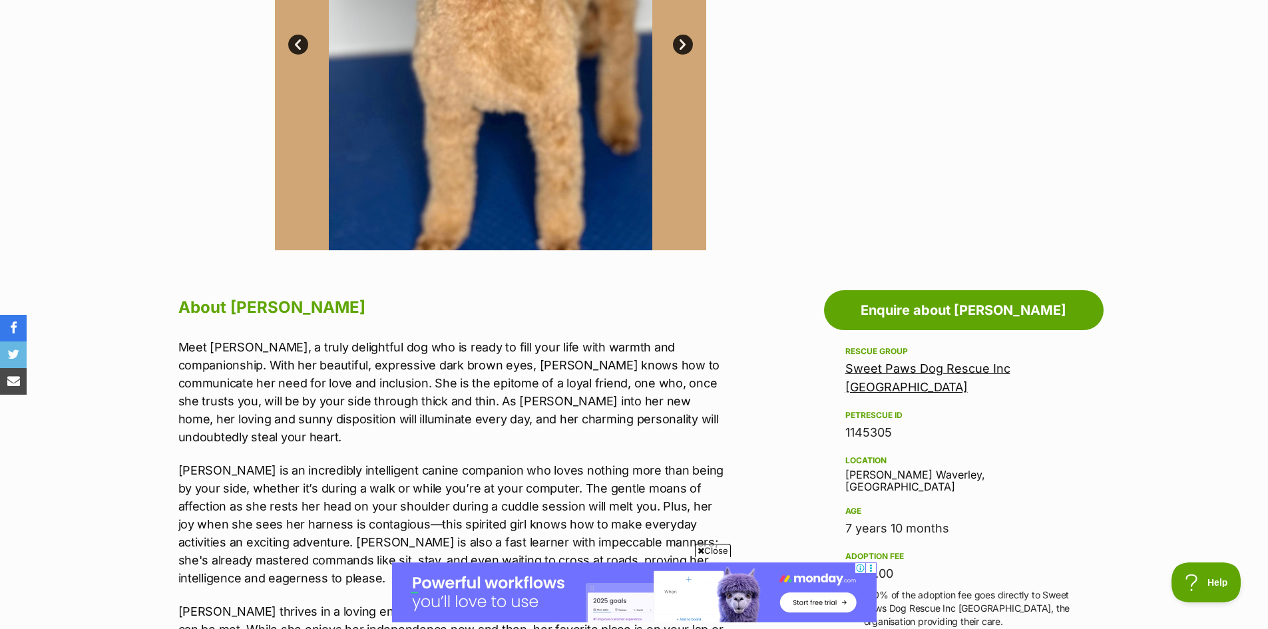
scroll to position [834, 0]
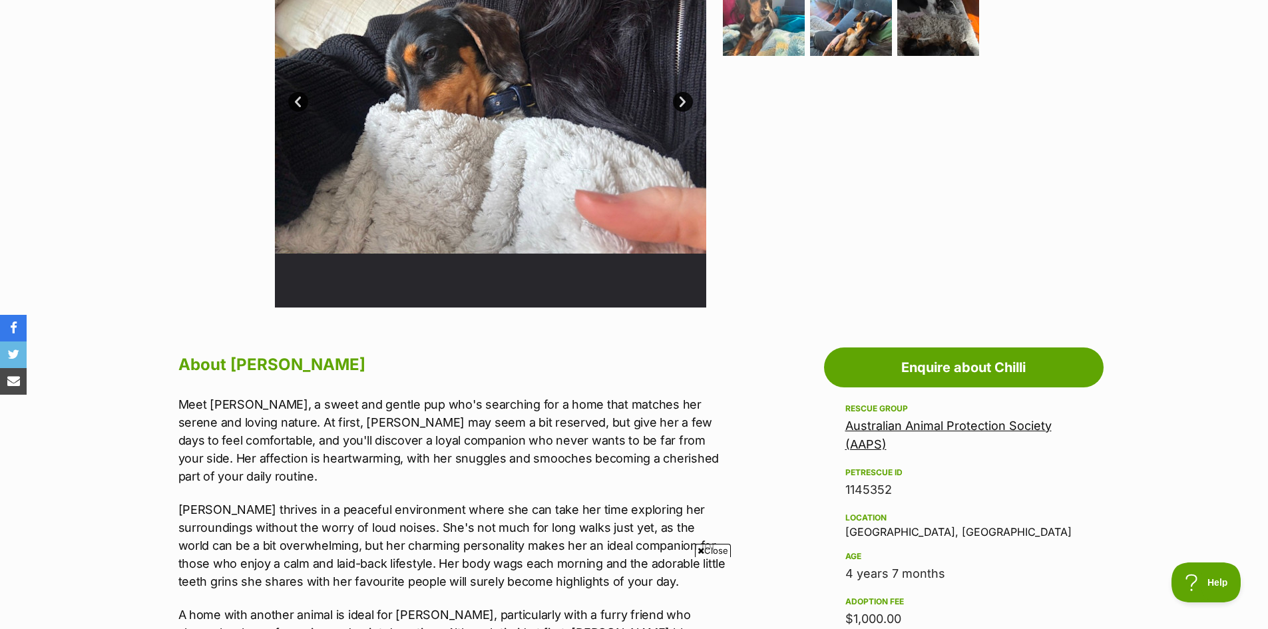
scroll to position [566, 0]
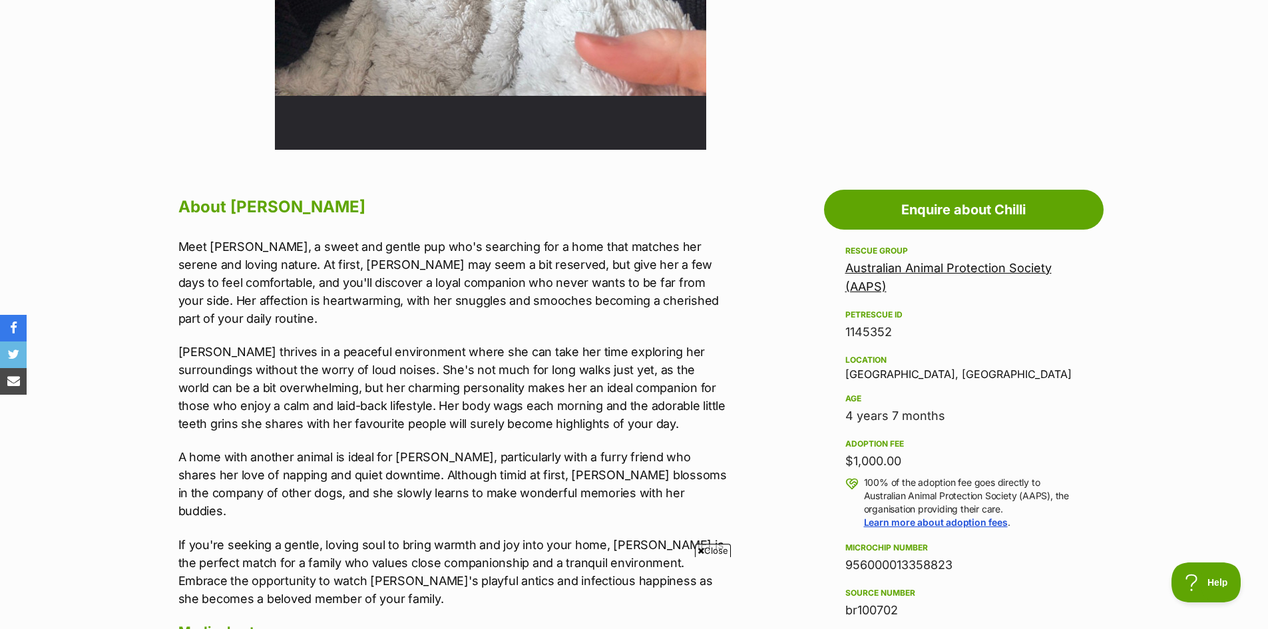
drag, startPoint x: 1192, startPoint y: 302, endPoint x: 1124, endPoint y: 138, distance: 177.8
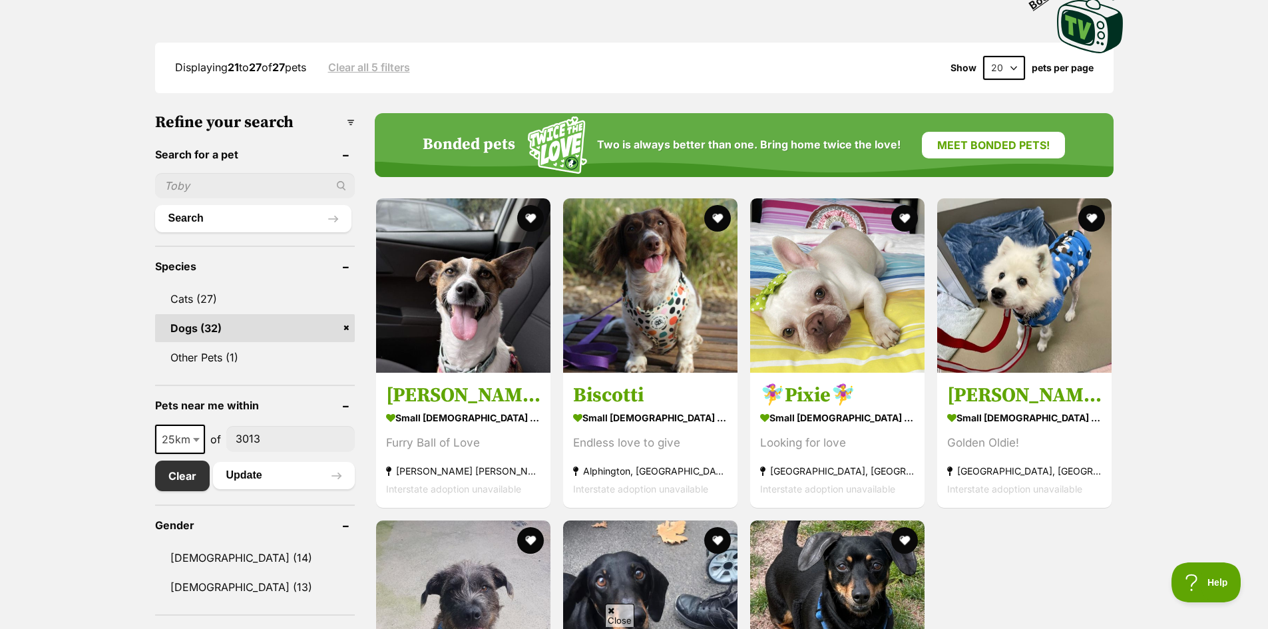
drag, startPoint x: 1164, startPoint y: 282, endPoint x: 1170, endPoint y: 348, distance: 66.2
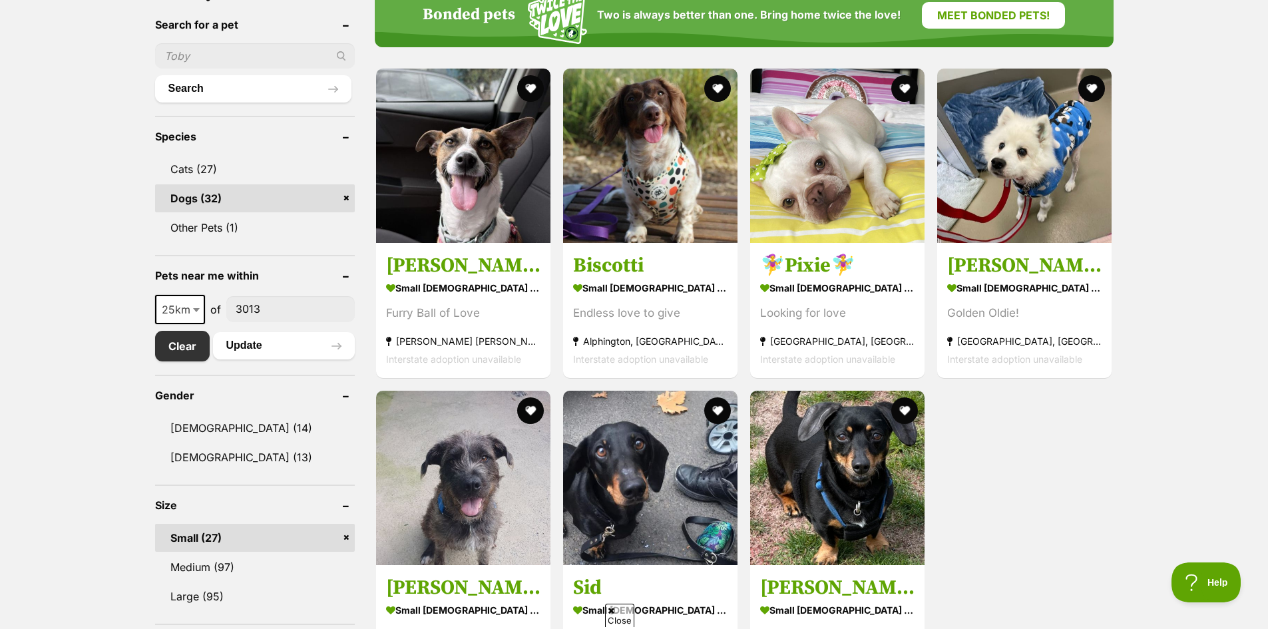
drag, startPoint x: 1194, startPoint y: 345, endPoint x: 1196, endPoint y: 355, distance: 9.4
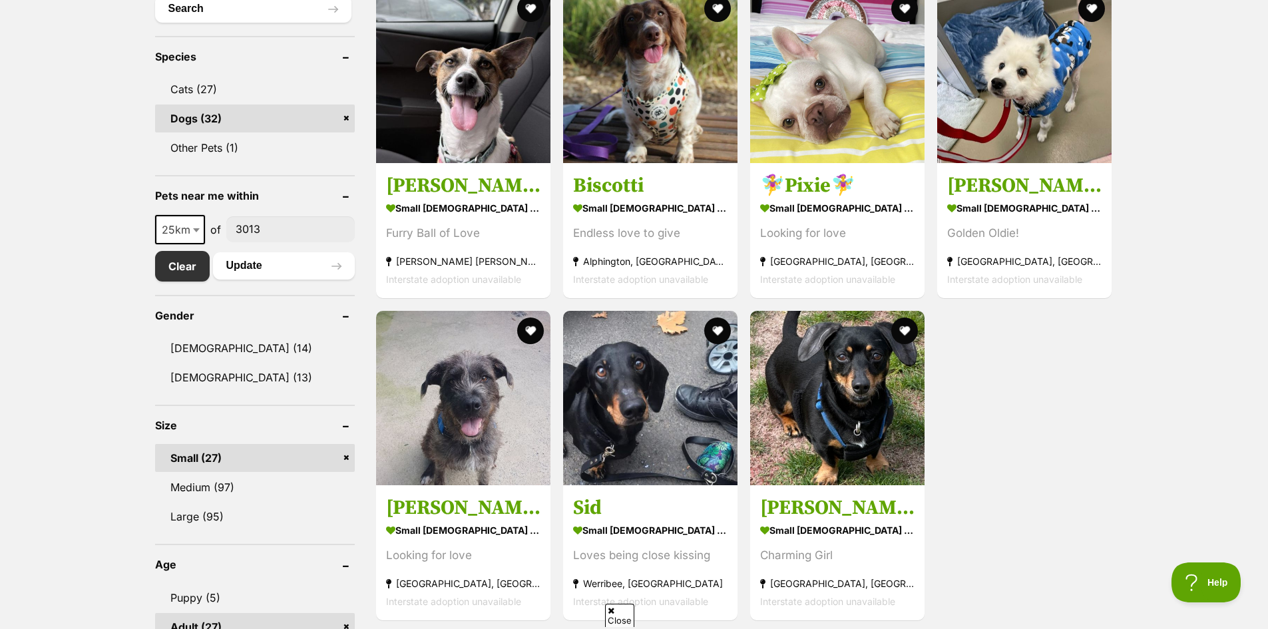
scroll to position [715, 0]
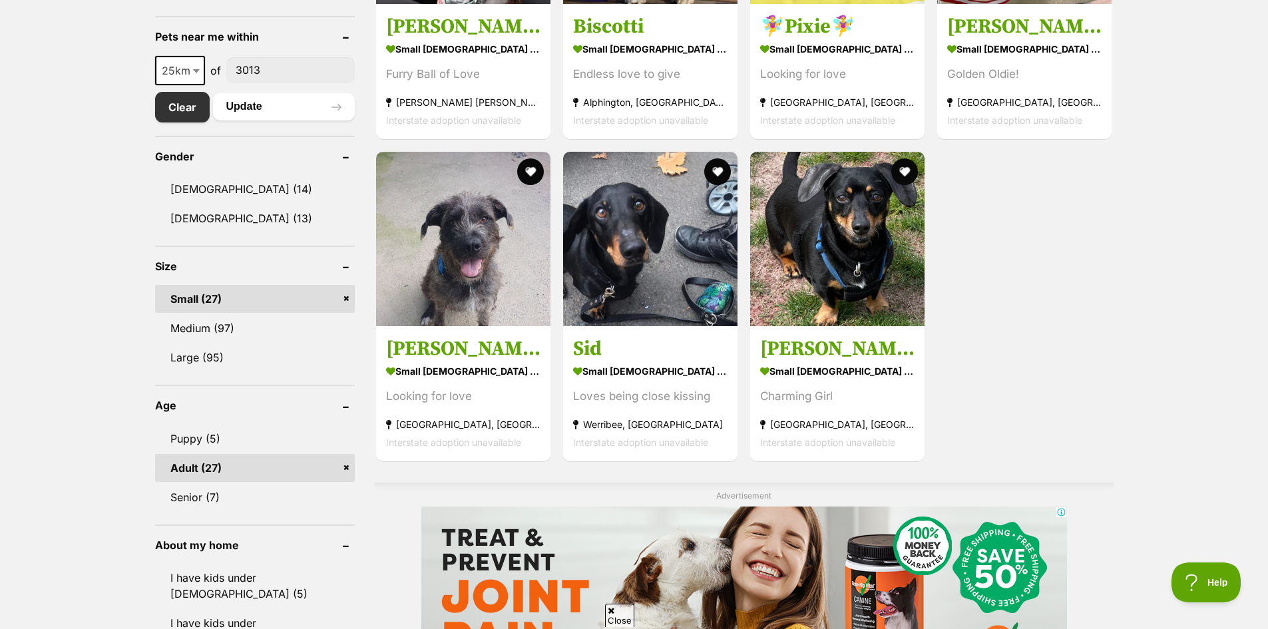
drag, startPoint x: 1178, startPoint y: 282, endPoint x: 1187, endPoint y: 381, distance: 99.5
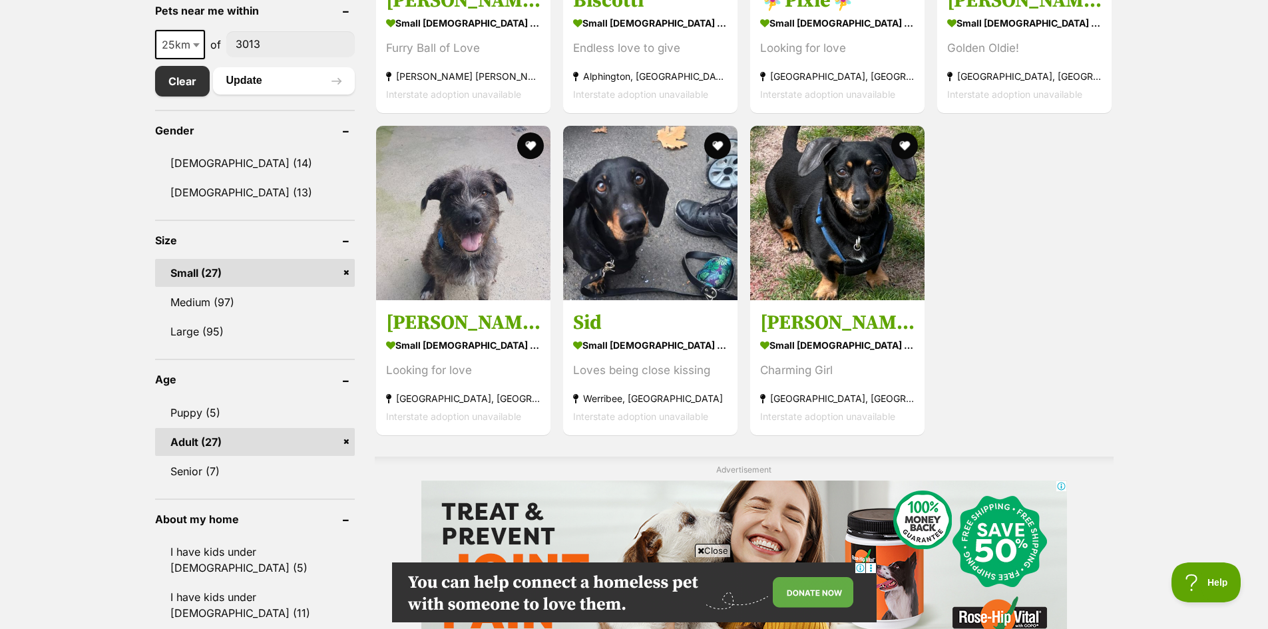
scroll to position [0, 0]
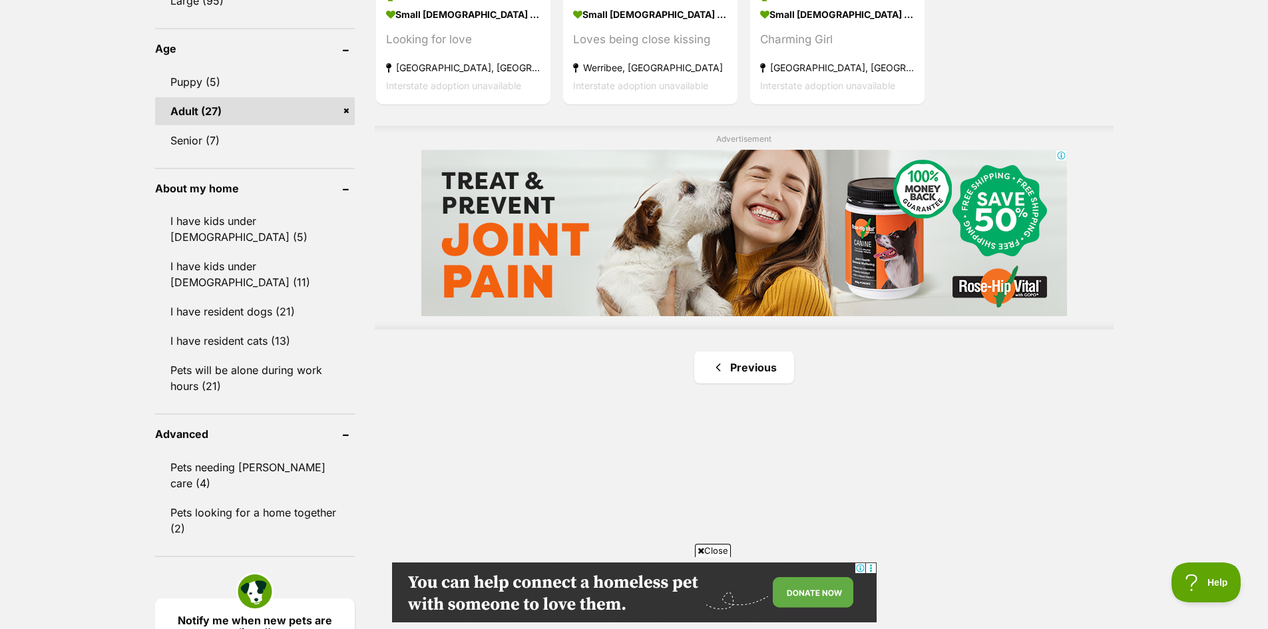
drag, startPoint x: 1174, startPoint y: 353, endPoint x: 1173, endPoint y: 377, distance: 24.0
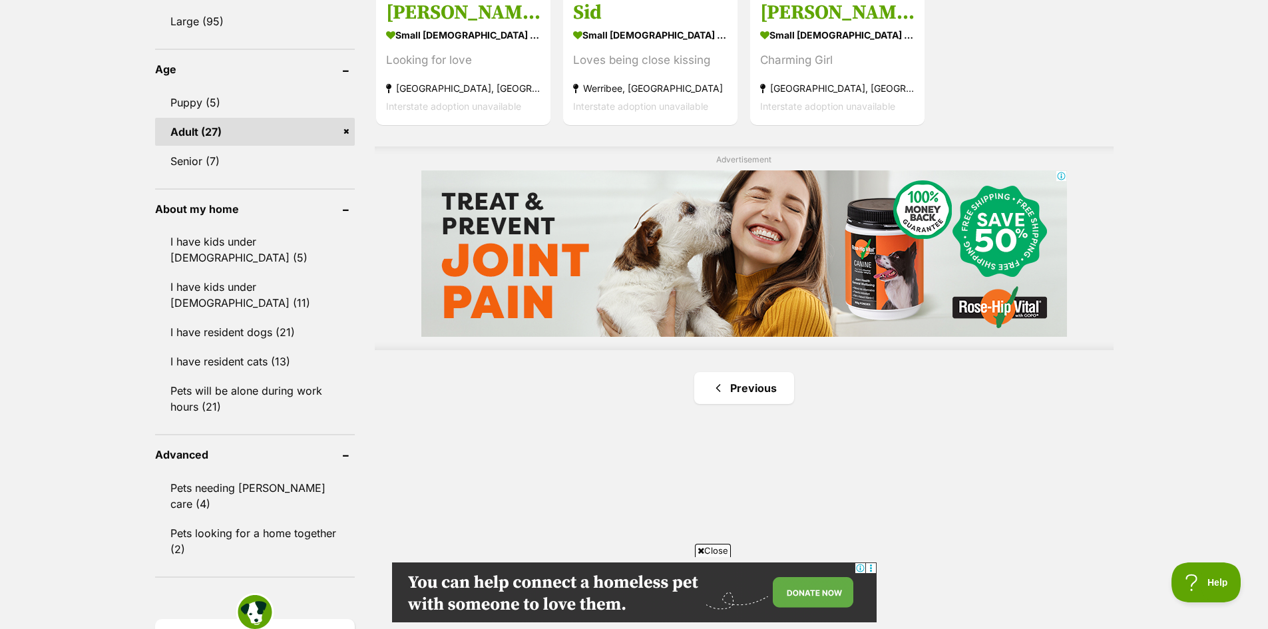
scroll to position [810, 0]
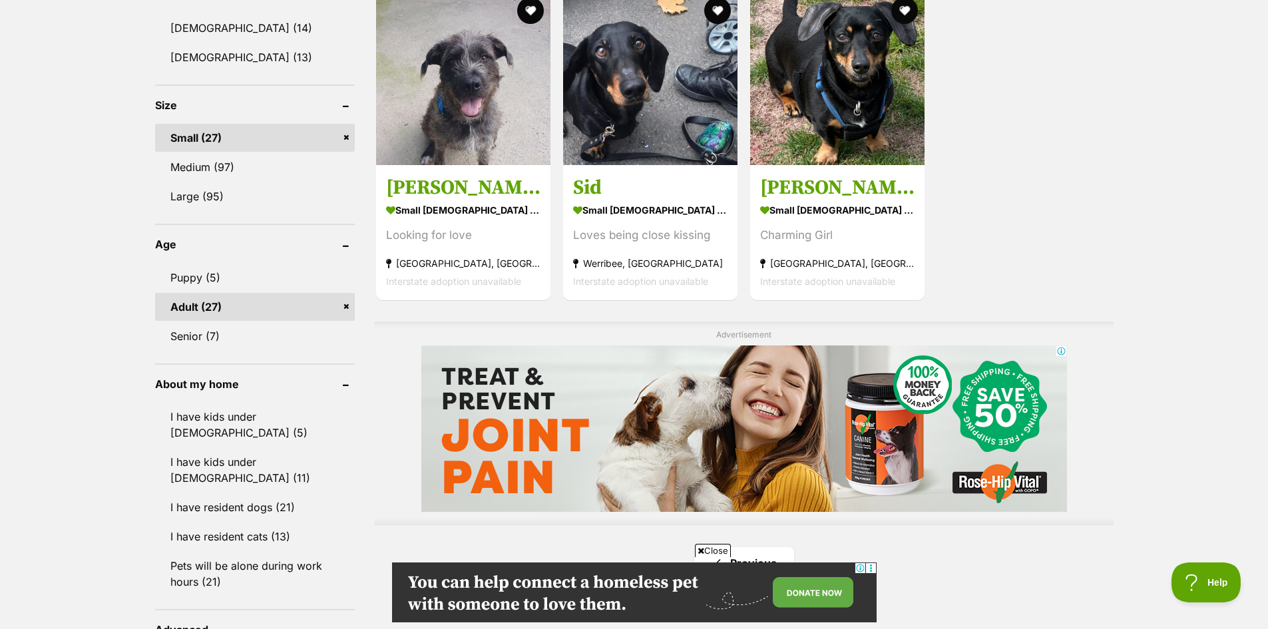
drag, startPoint x: 1173, startPoint y: 377, endPoint x: 1105, endPoint y: 260, distance: 135.4
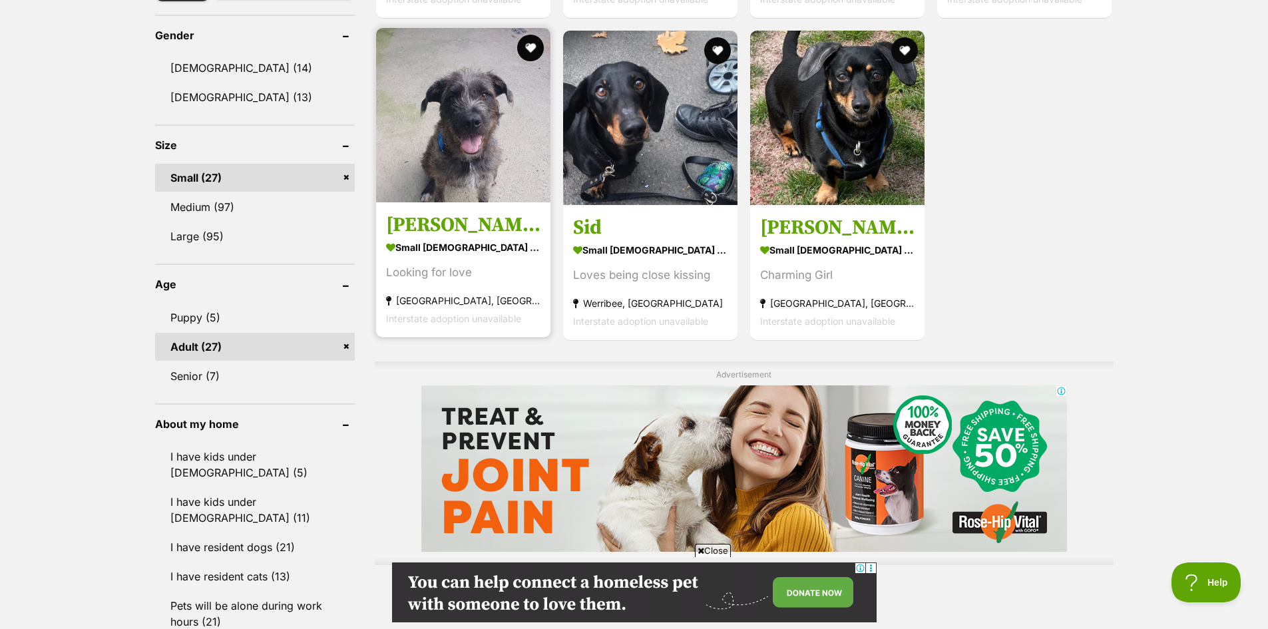
click at [454, 179] on img at bounding box center [463, 115] width 174 height 174
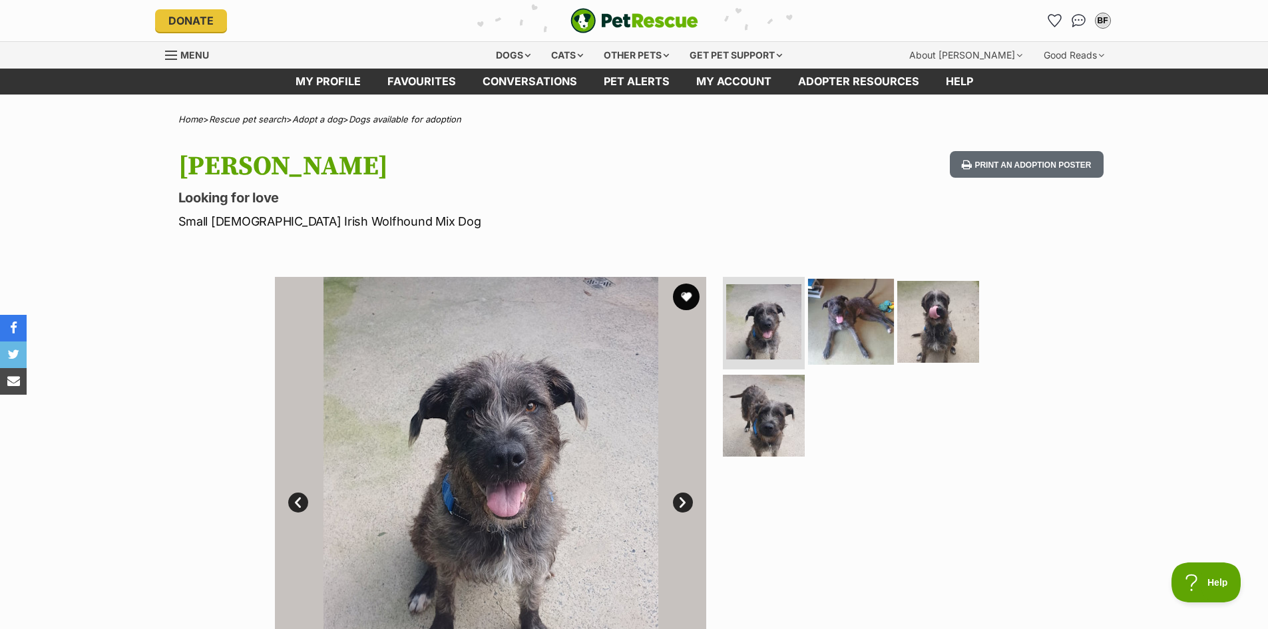
click at [864, 331] on img at bounding box center [851, 321] width 86 height 86
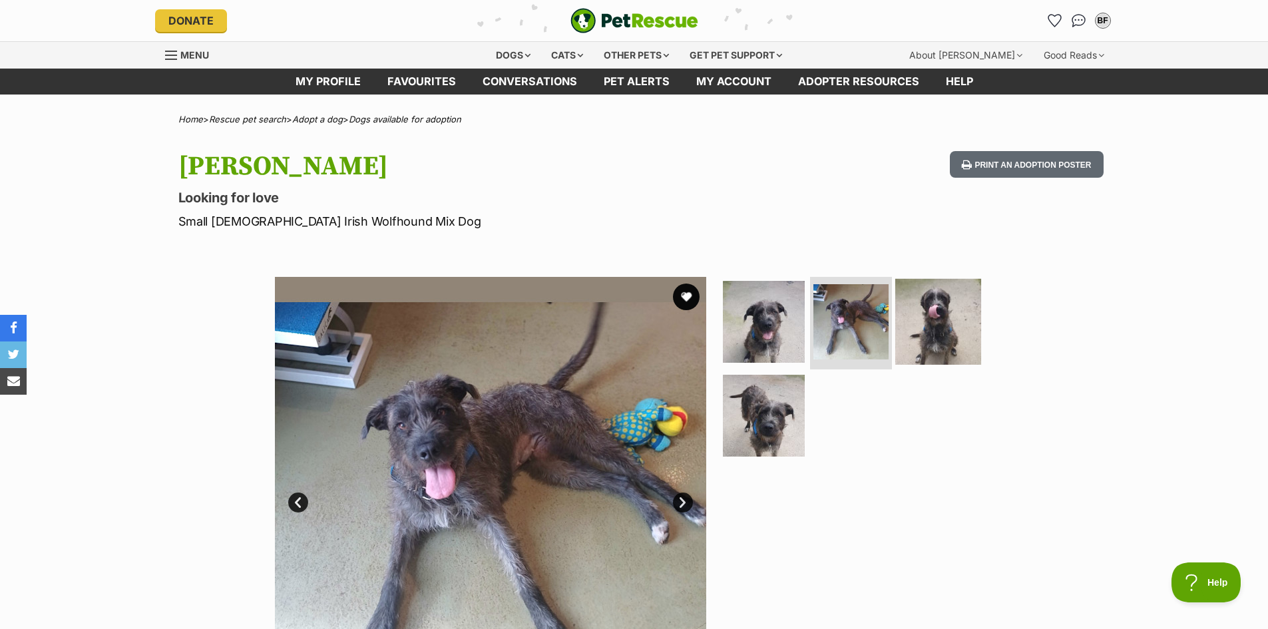
click at [946, 333] on img at bounding box center [938, 321] width 86 height 86
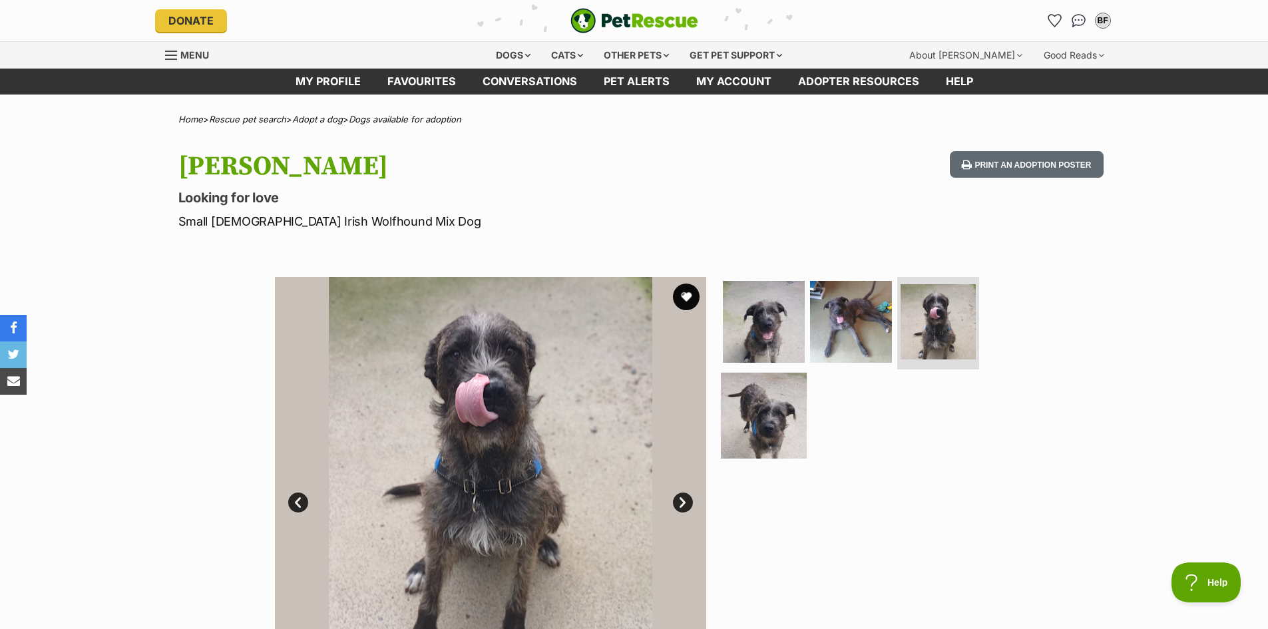
click at [757, 399] on img at bounding box center [764, 416] width 86 height 86
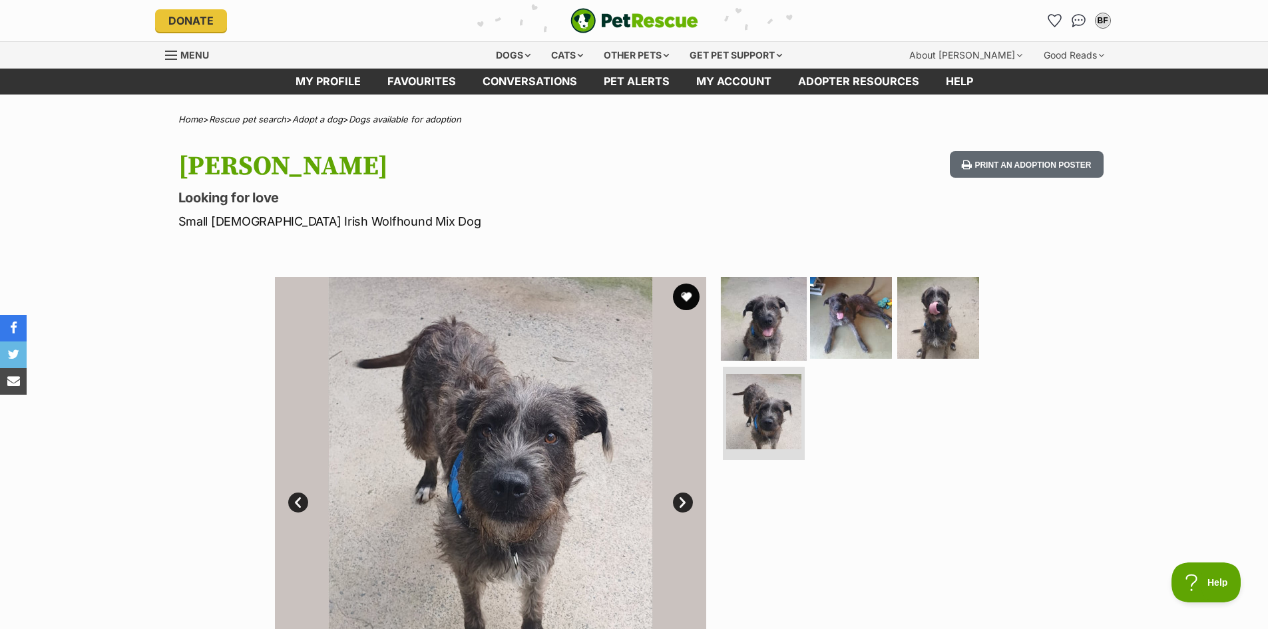
click at [773, 323] on img at bounding box center [764, 317] width 86 height 86
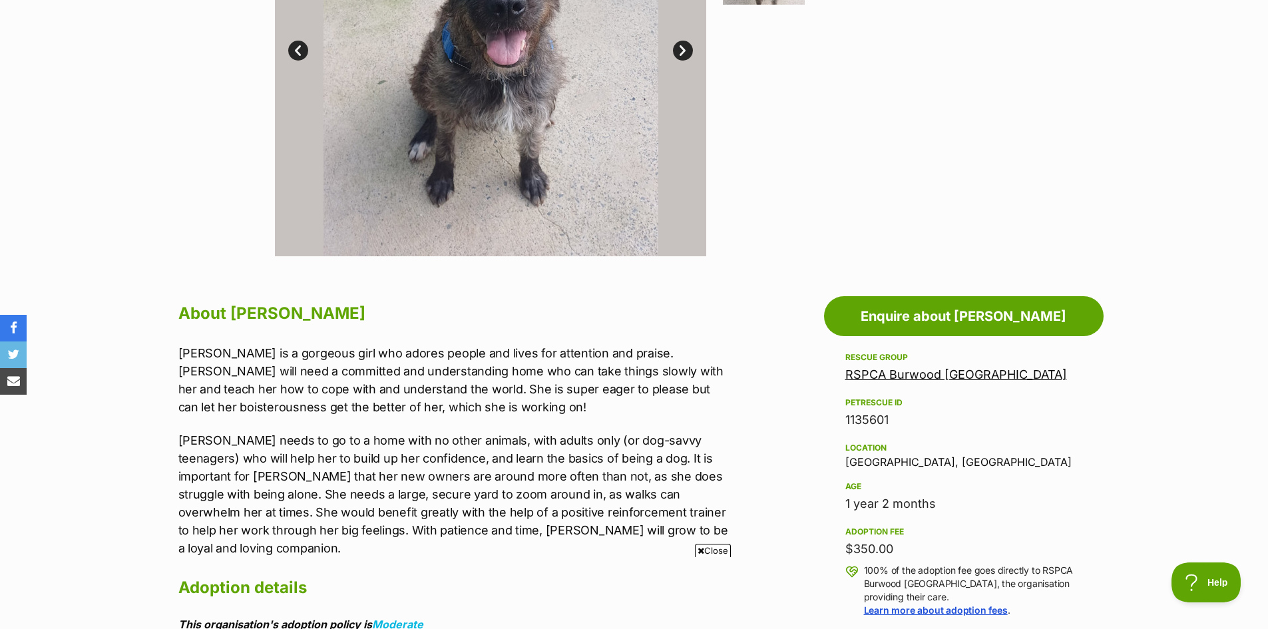
drag, startPoint x: 1141, startPoint y: 429, endPoint x: 1141, endPoint y: 456, distance: 27.3
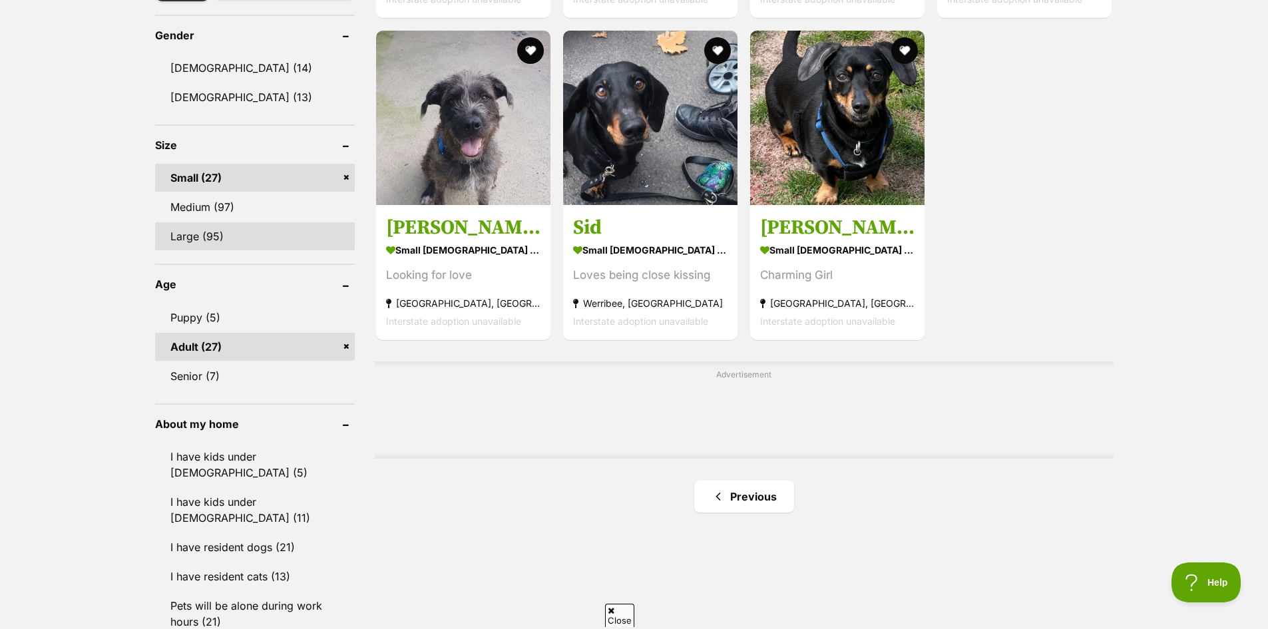
click at [208, 244] on link "Large (95)" at bounding box center [255, 236] width 200 height 28
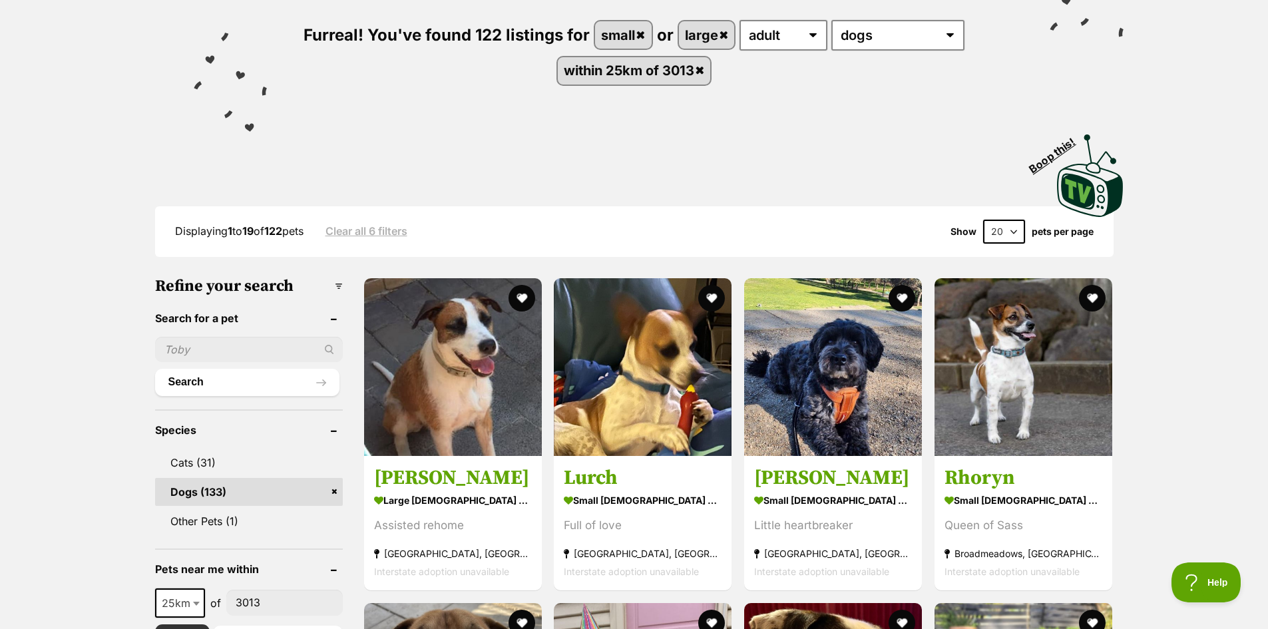
scroll to position [880, 0]
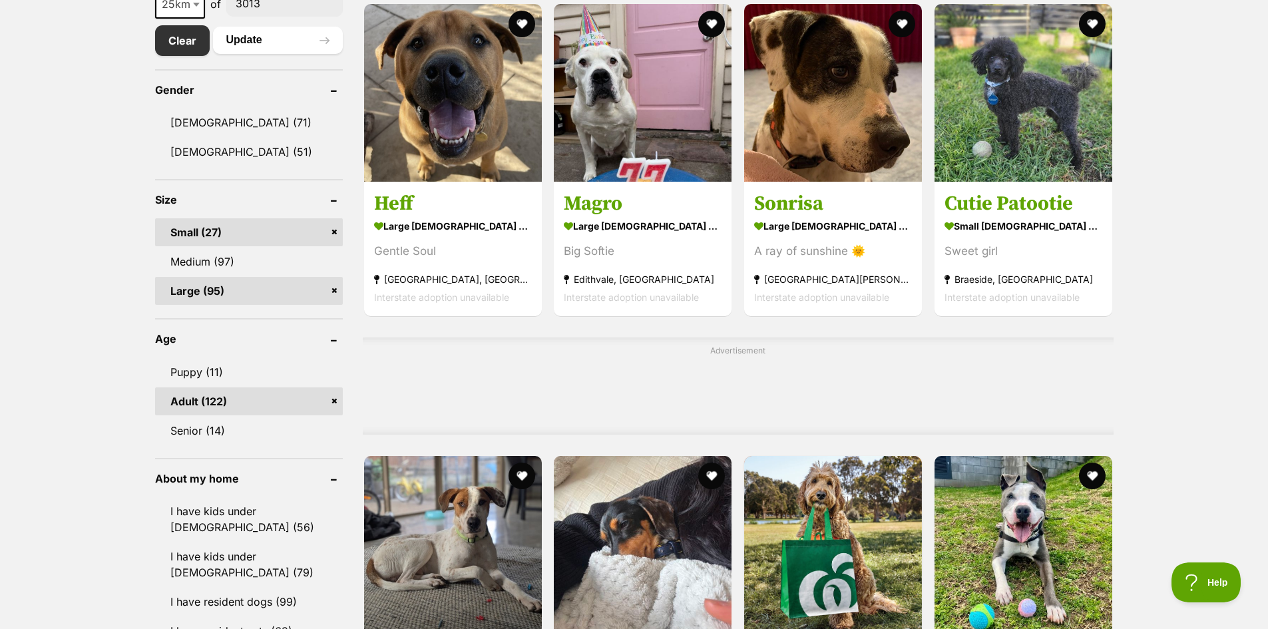
drag, startPoint x: 77, startPoint y: 244, endPoint x: 83, endPoint y: 339, distance: 94.7
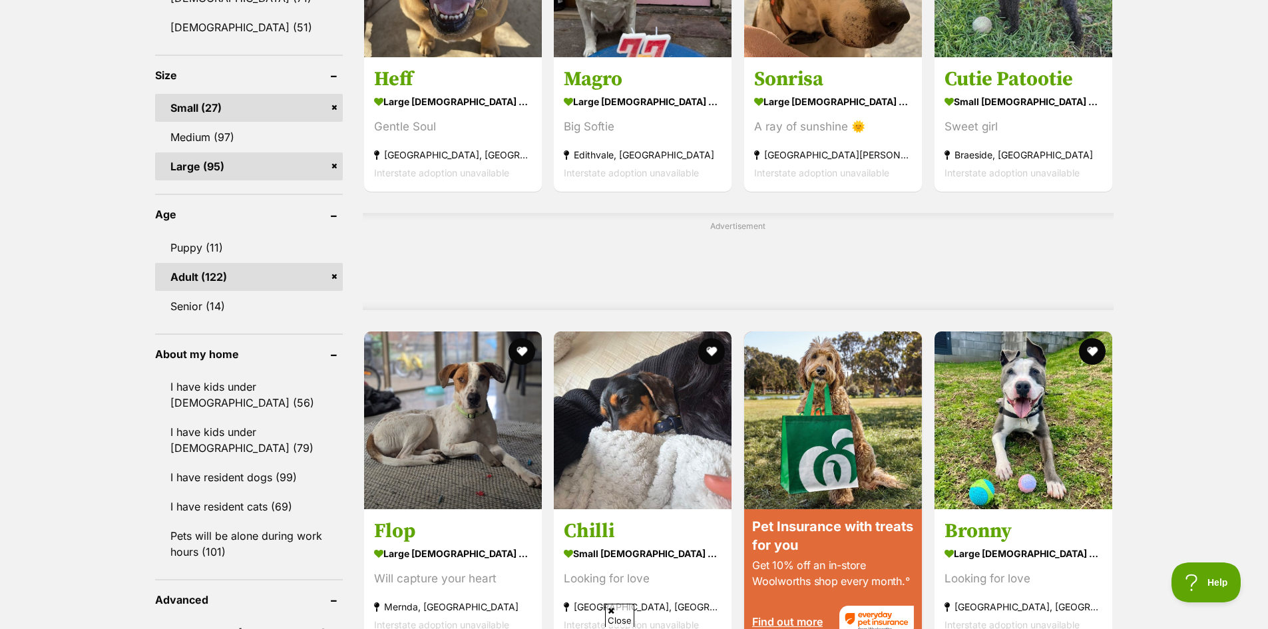
click at [178, 172] on link "Large (95)" at bounding box center [249, 166] width 188 height 28
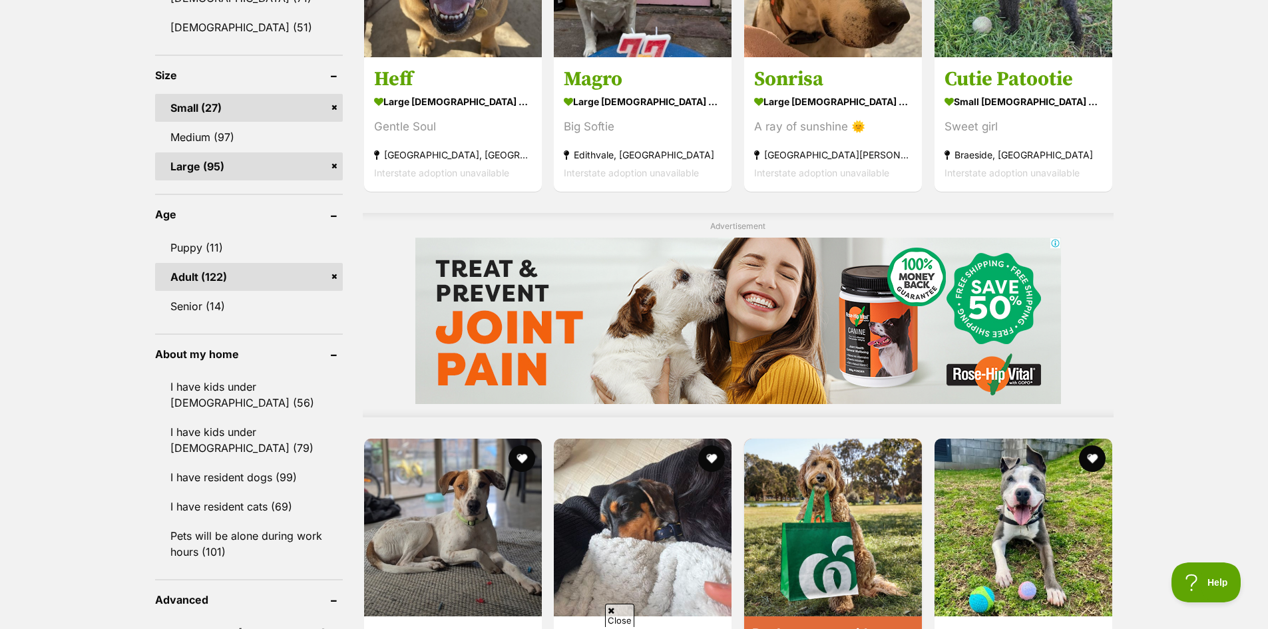
scroll to position [0, 0]
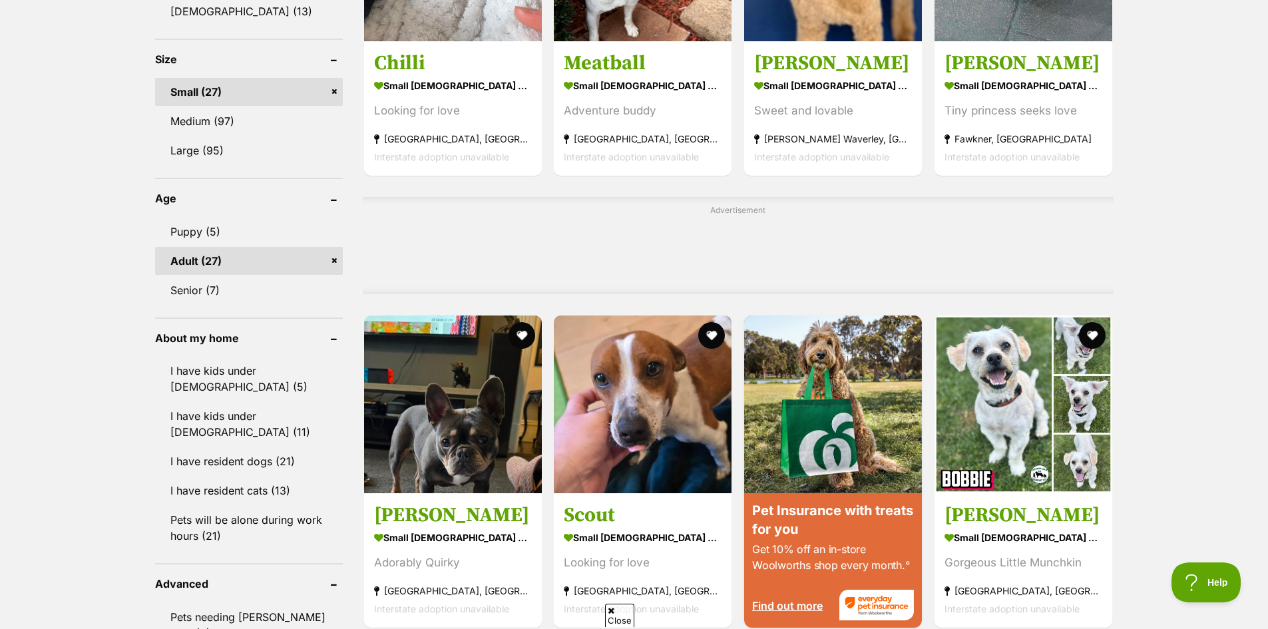
drag, startPoint x: 66, startPoint y: 259, endPoint x: 67, endPoint y: 337, distance: 78.5
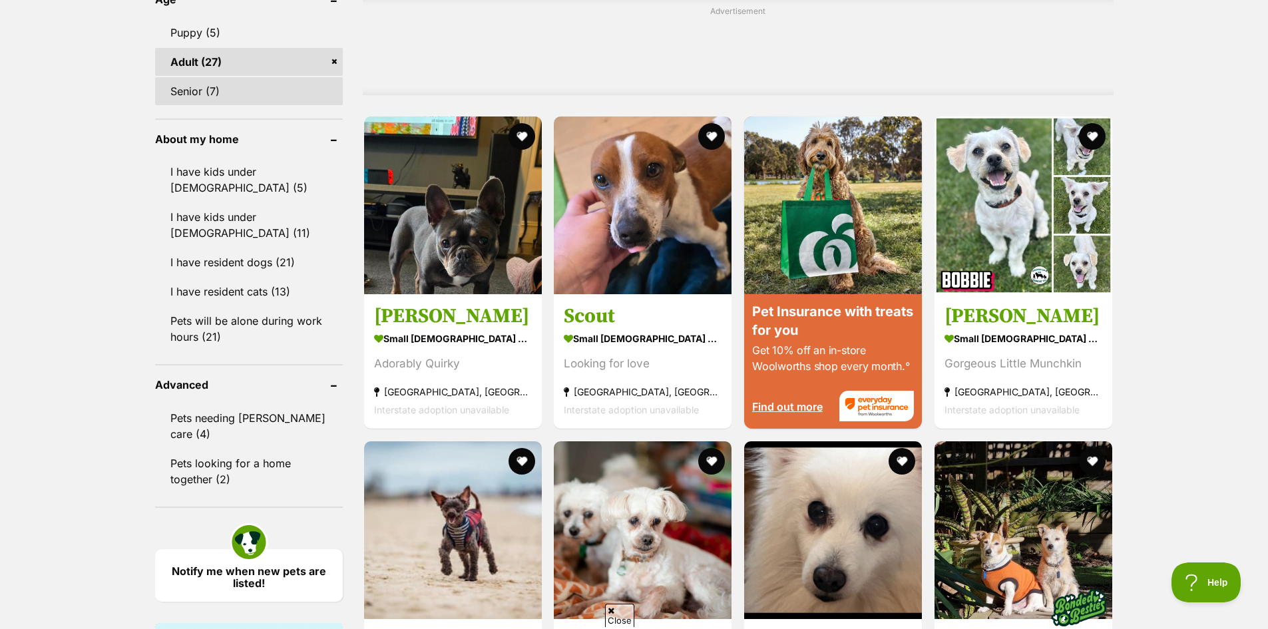
click at [182, 92] on link "Senior (7)" at bounding box center [249, 91] width 188 height 28
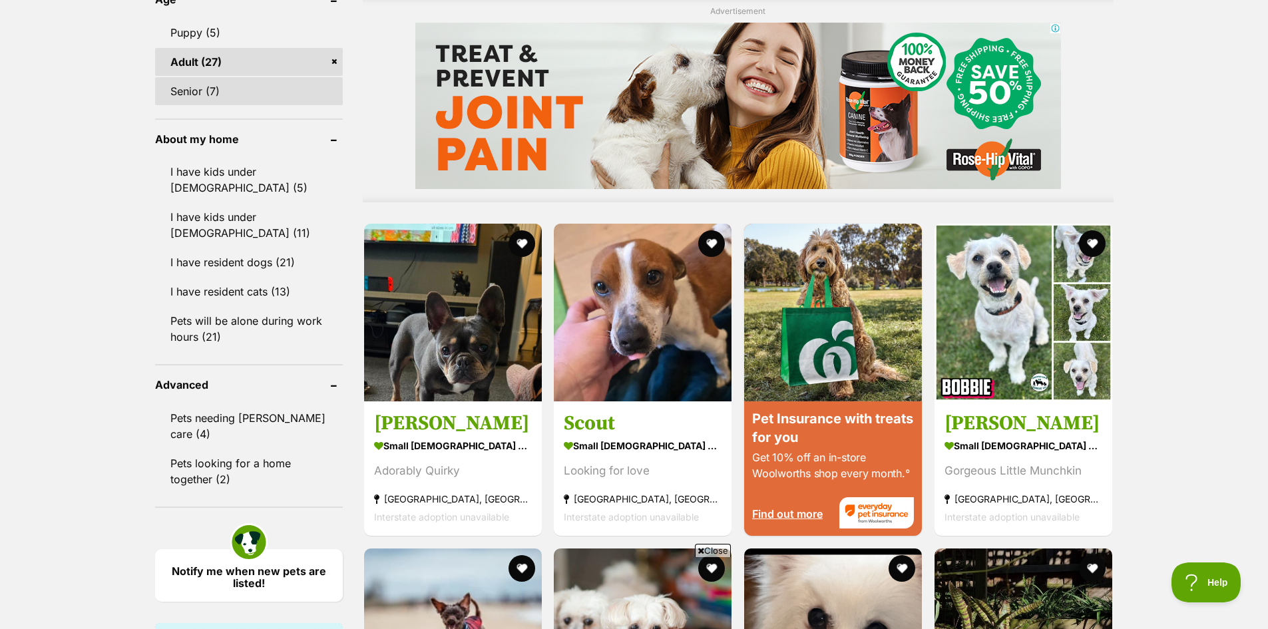
scroll to position [0, 0]
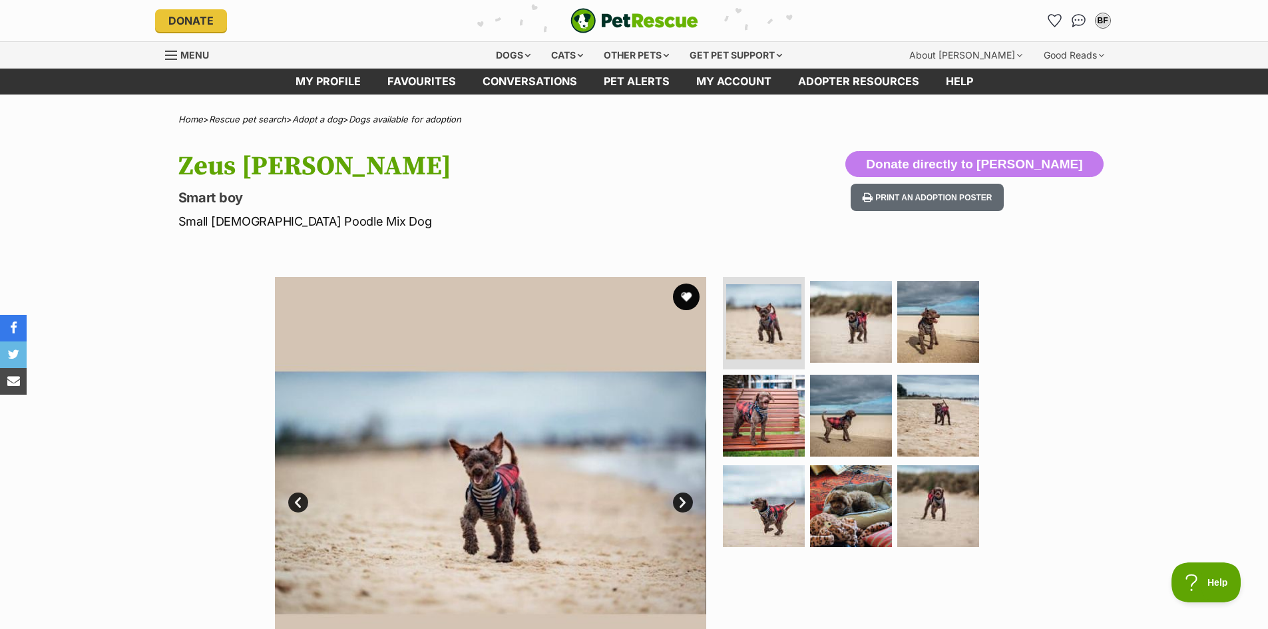
drag, startPoint x: 1121, startPoint y: 347, endPoint x: 1090, endPoint y: 215, distance: 135.4
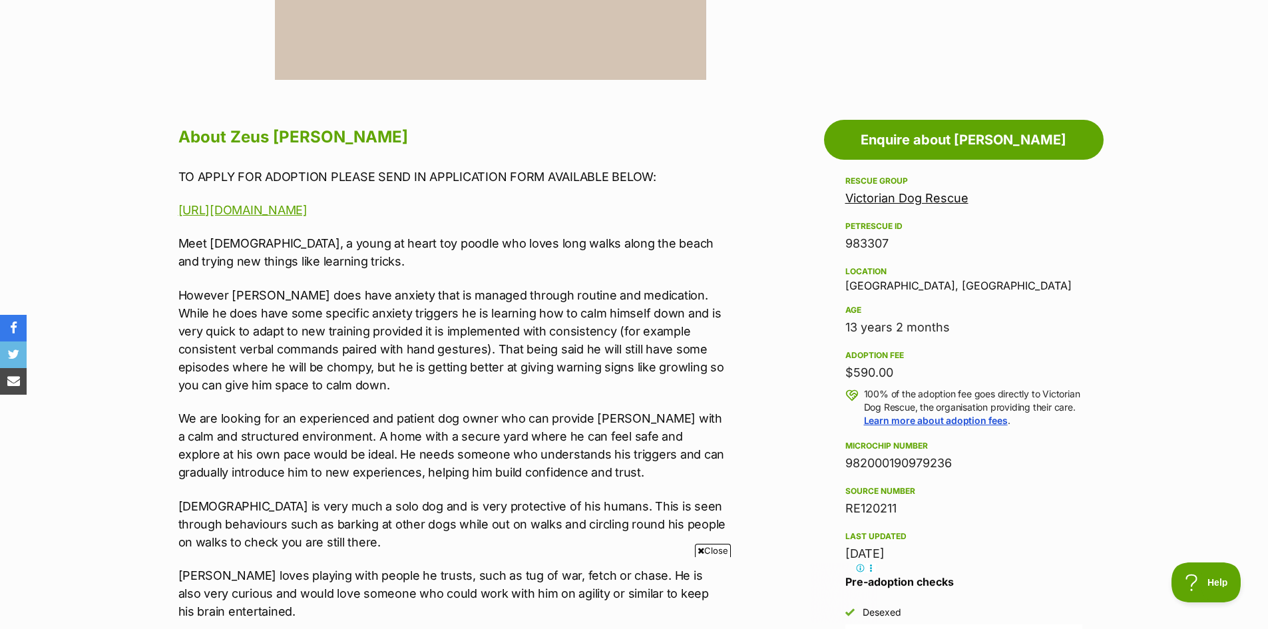
scroll to position [886, 0]
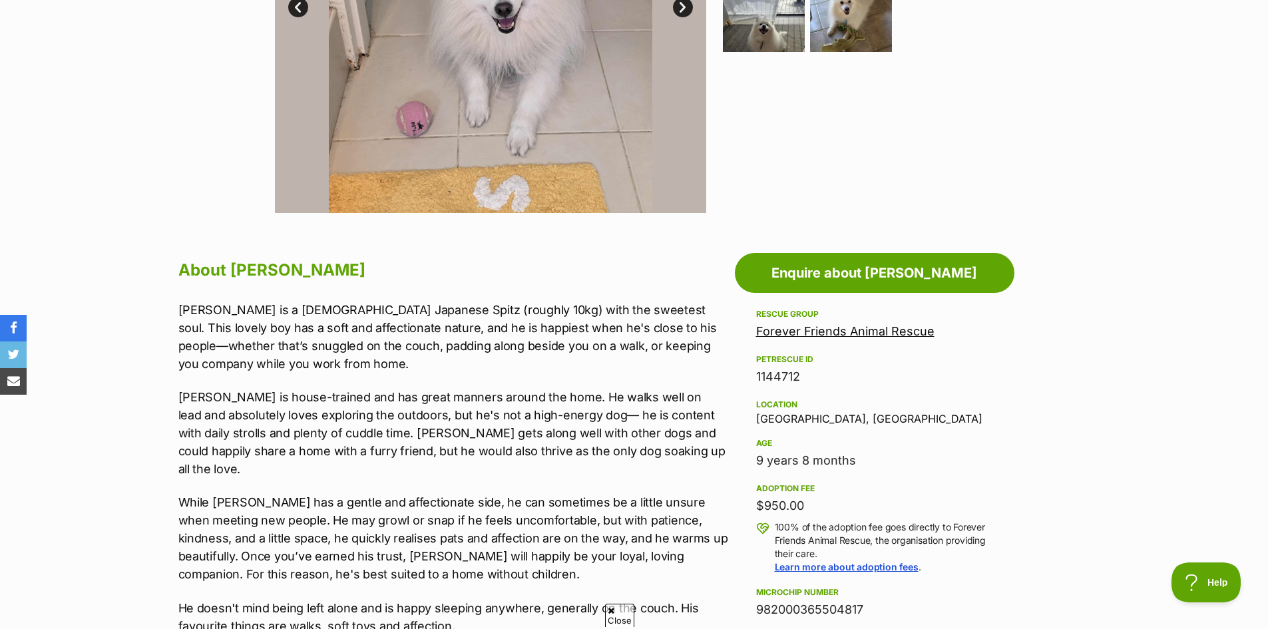
drag, startPoint x: 1082, startPoint y: 337, endPoint x: 1082, endPoint y: 381, distance: 43.9
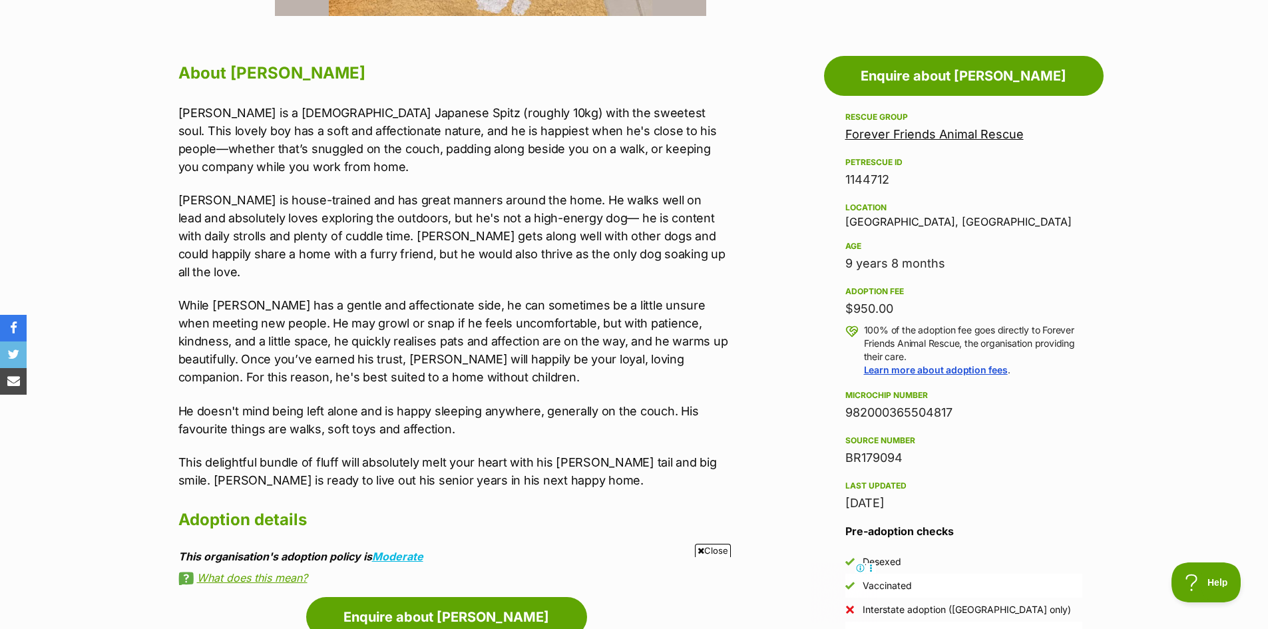
scroll to position [749, 0]
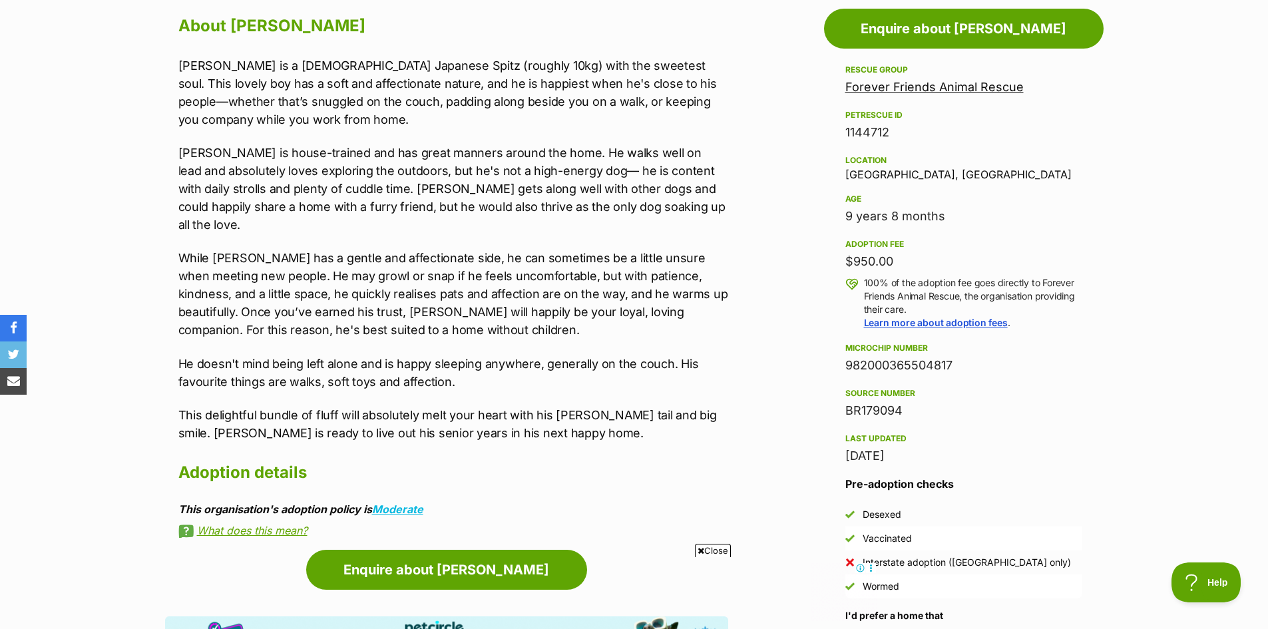
drag, startPoint x: 271, startPoint y: 339, endPoint x: 275, endPoint y: 360, distance: 21.7
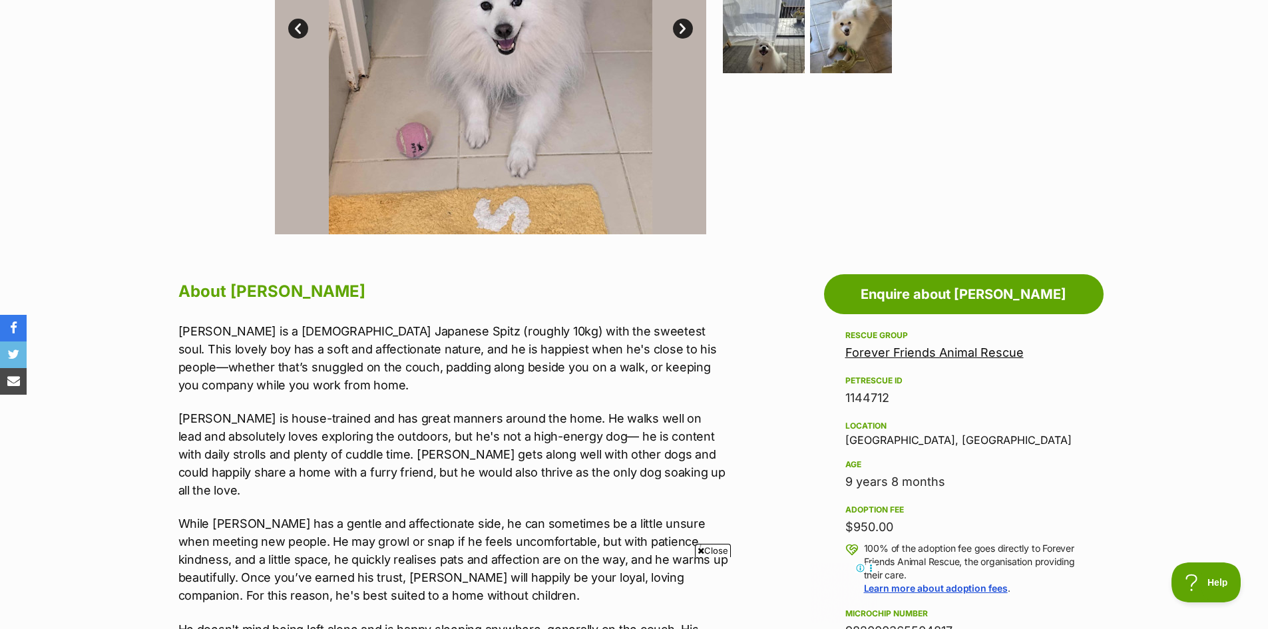
scroll to position [260, 0]
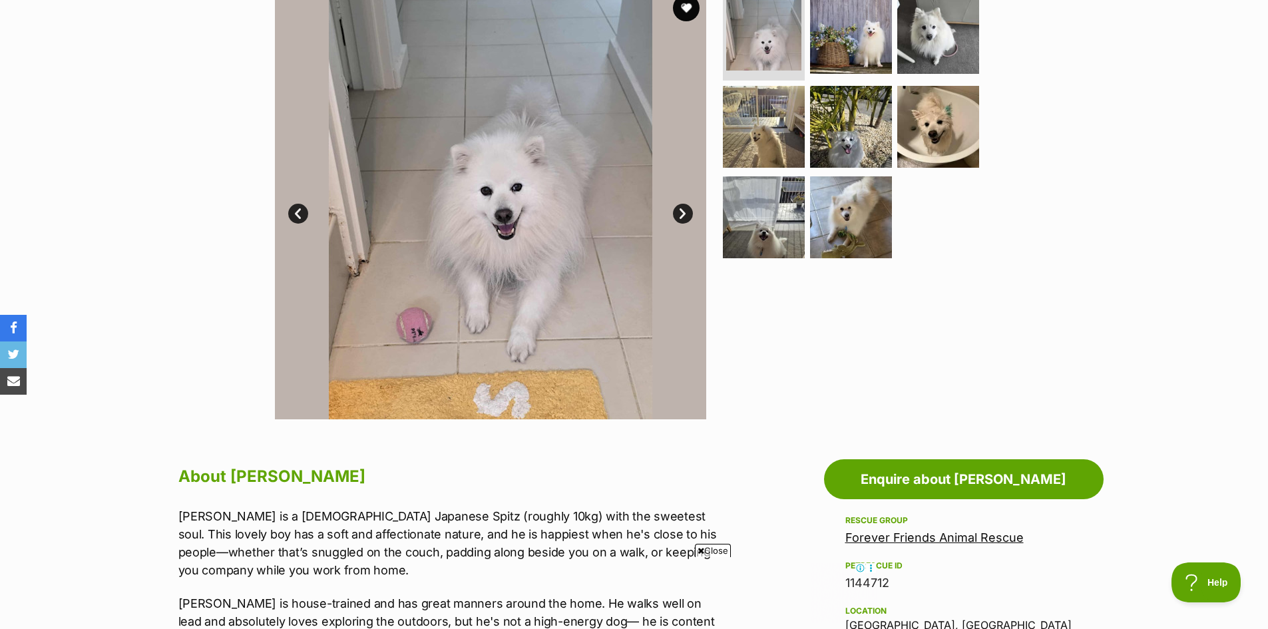
drag, startPoint x: 356, startPoint y: 131, endPoint x: 269, endPoint y: 1, distance: 156.5
